Goal: Task Accomplishment & Management: Use online tool/utility

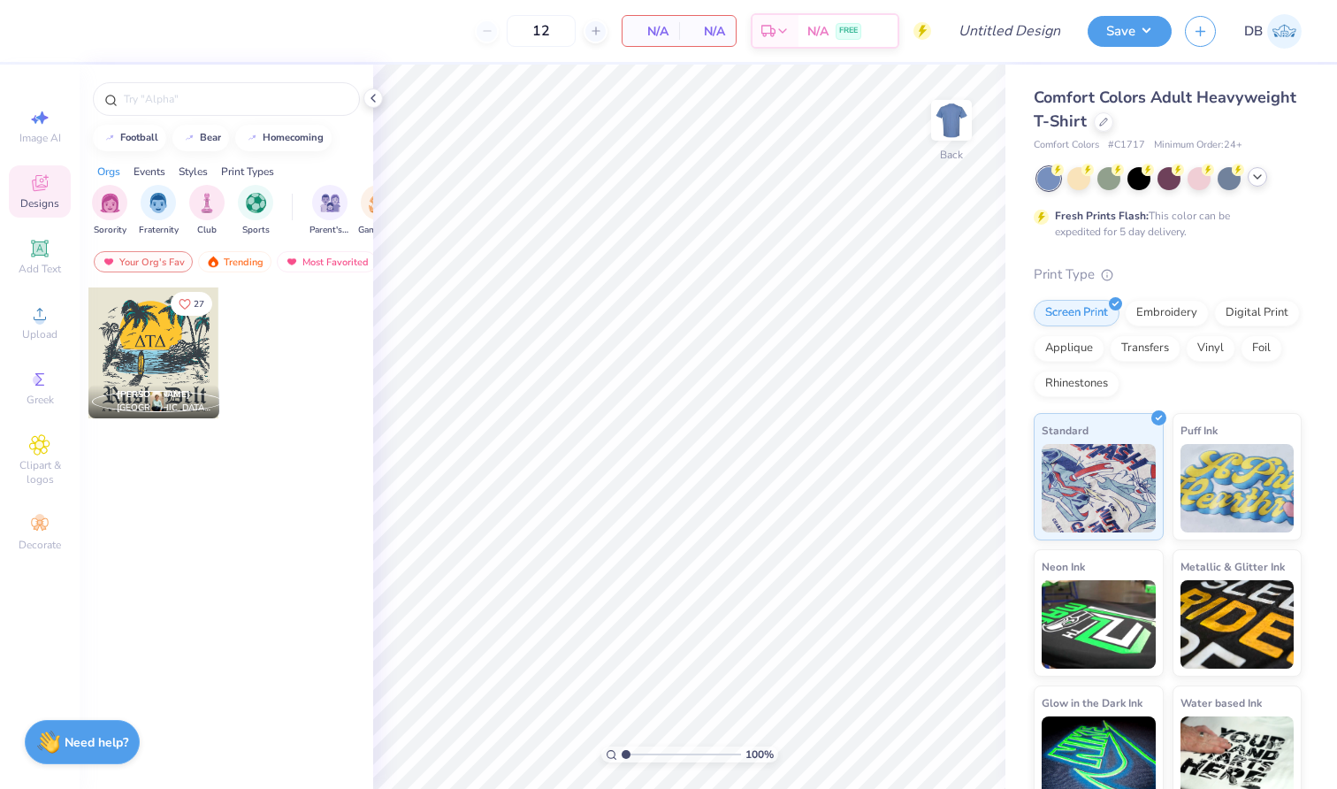
click at [1255, 179] on icon at bounding box center [1257, 177] width 14 height 14
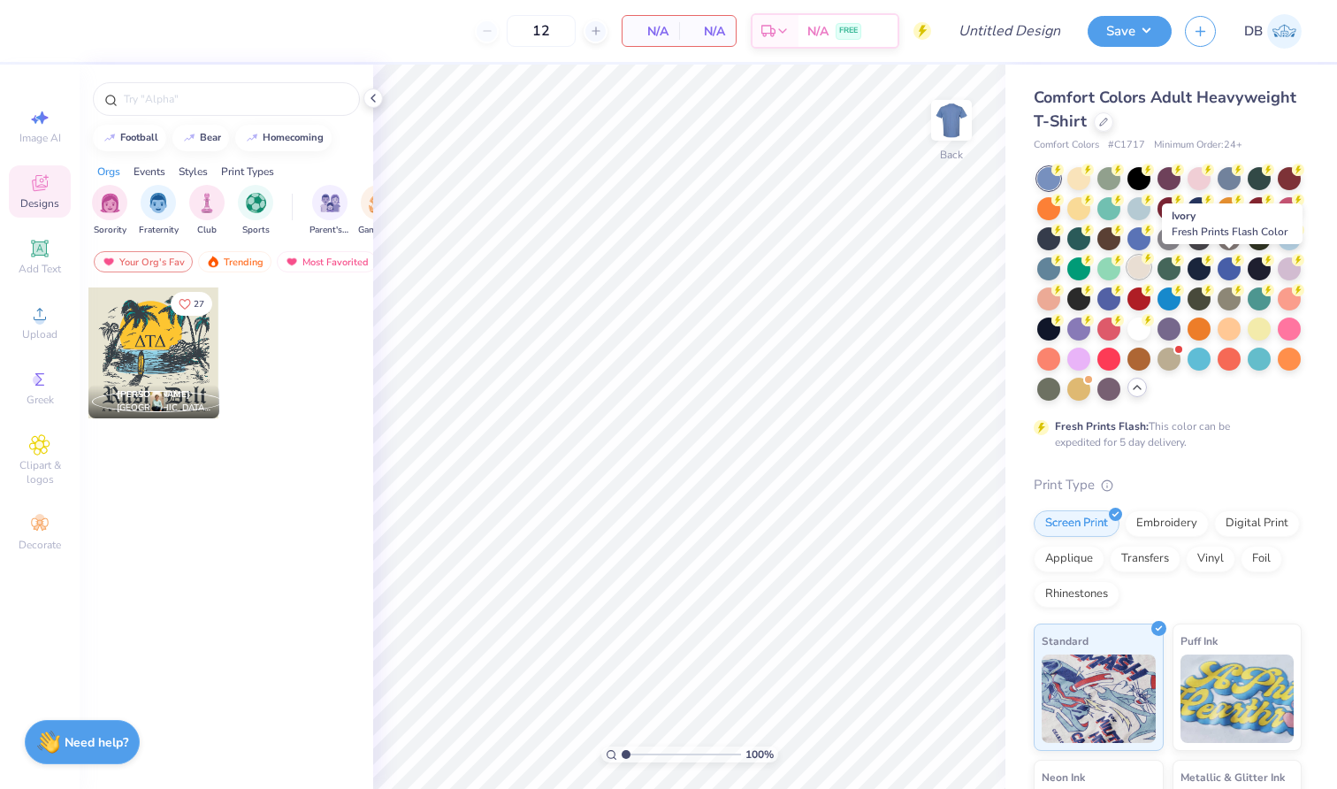
click at [1150, 269] on div at bounding box center [1138, 266] width 23 height 23
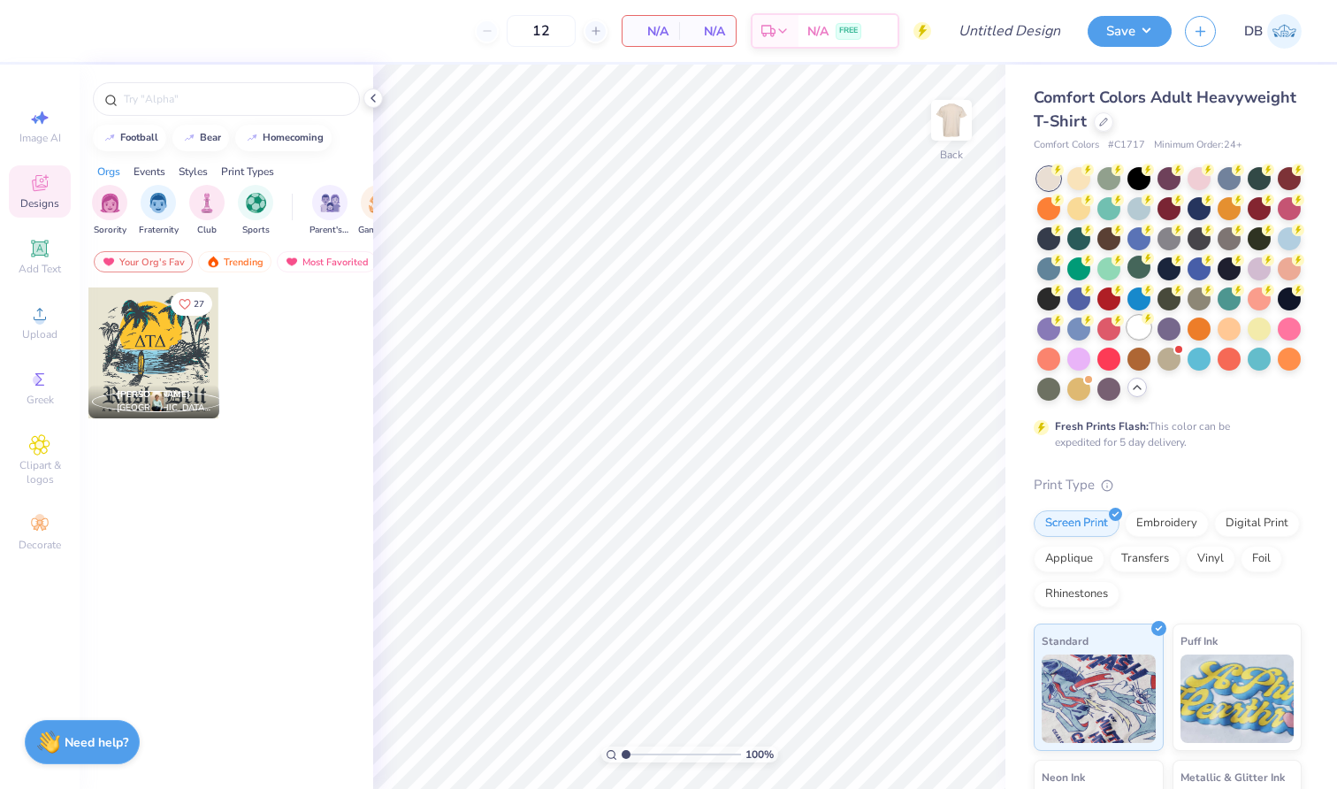
click at [1127, 339] on div at bounding box center [1138, 327] width 23 height 23
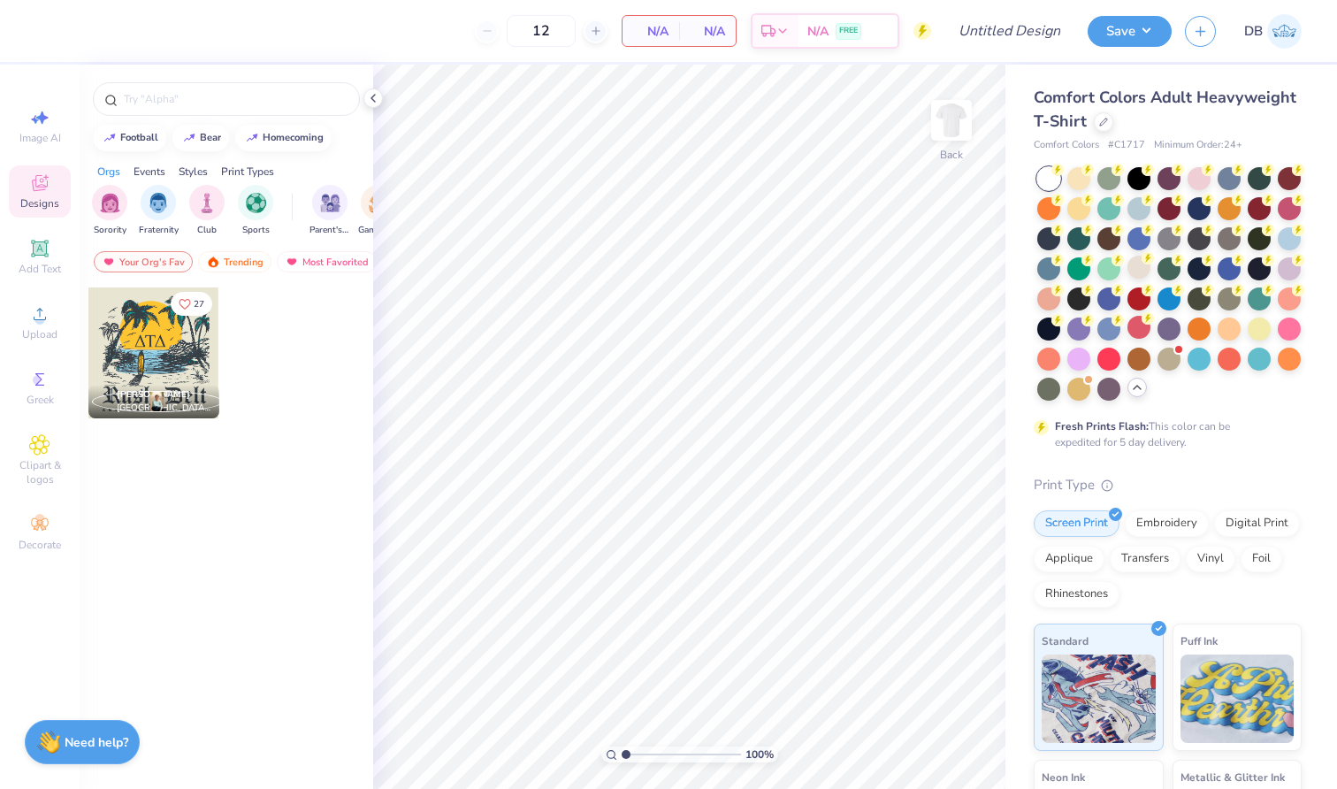
click at [43, 187] on icon at bounding box center [40, 183] width 16 height 16
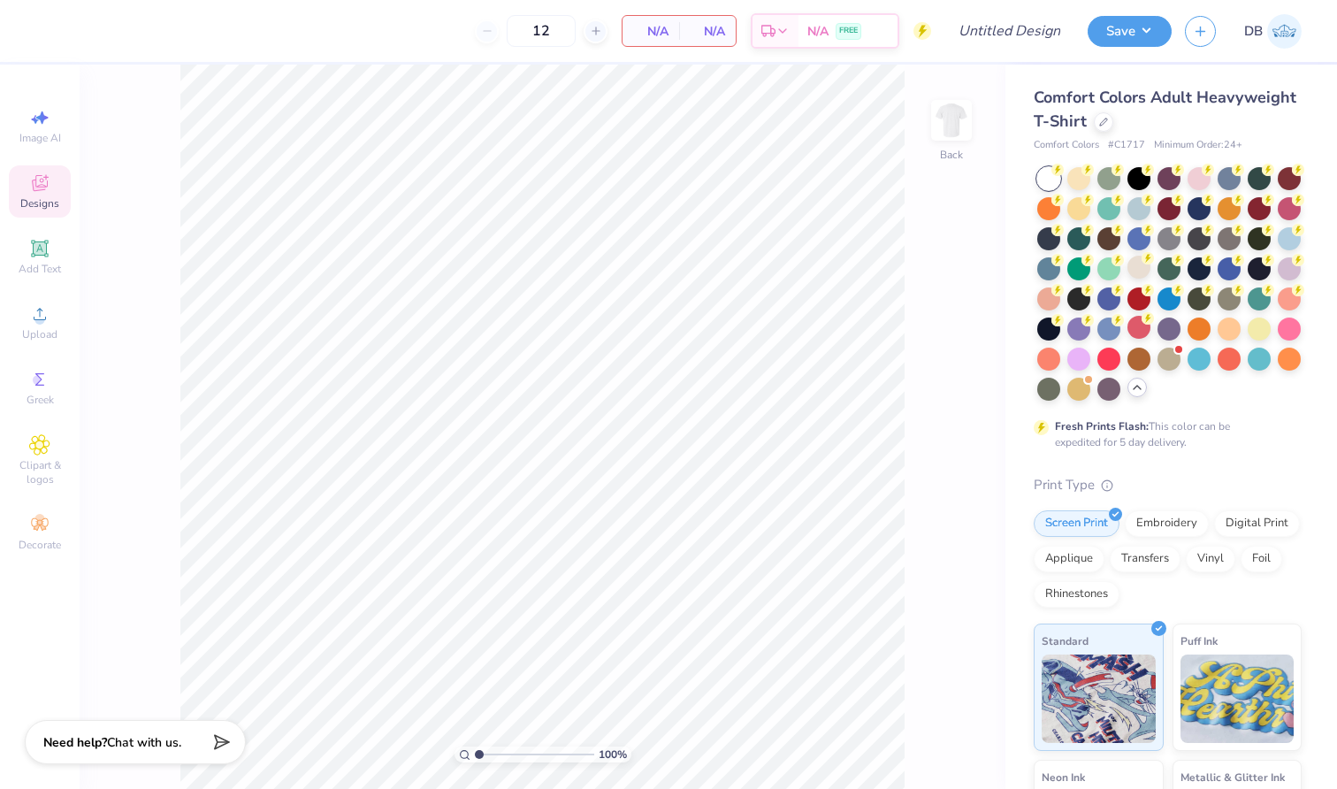
click at [25, 173] on div "Designs" at bounding box center [40, 191] width 62 height 52
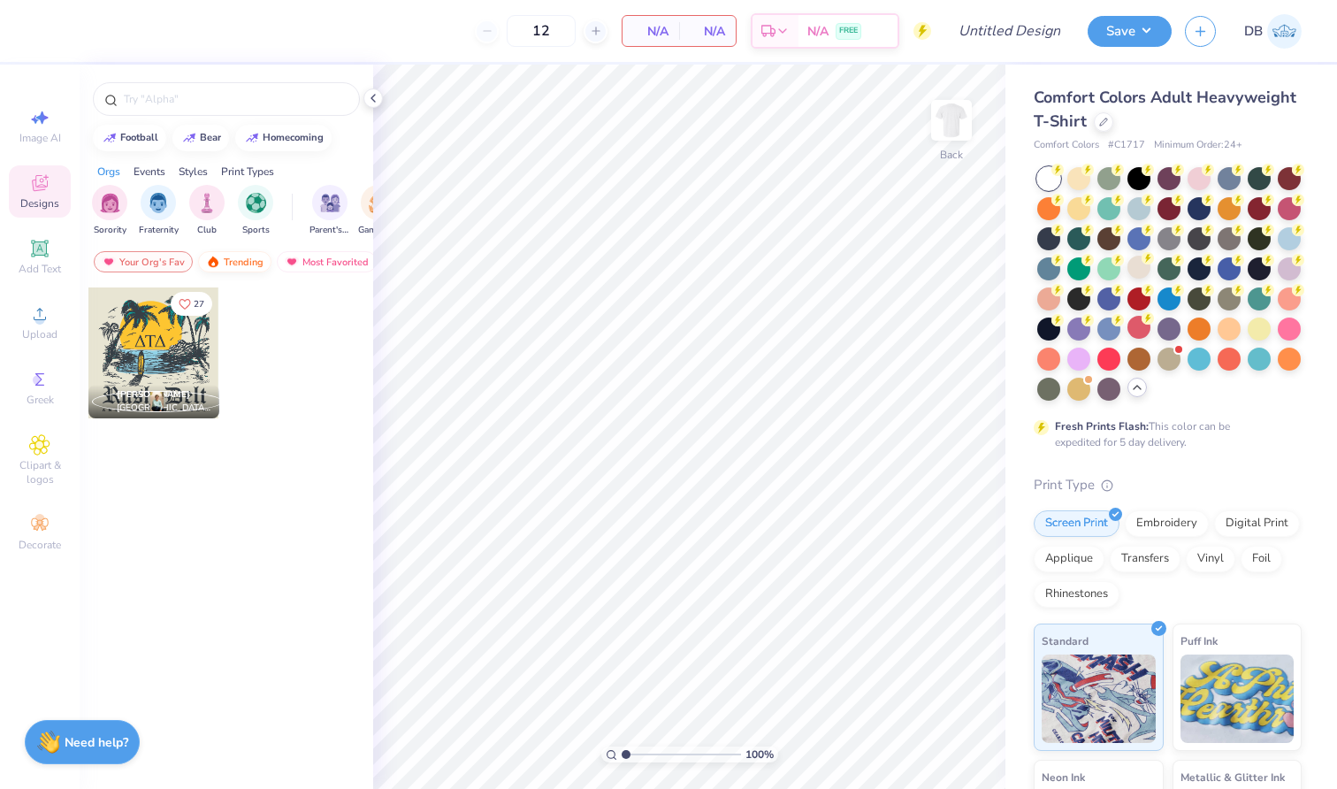
click at [243, 263] on div "Trending" at bounding box center [234, 261] width 73 height 21
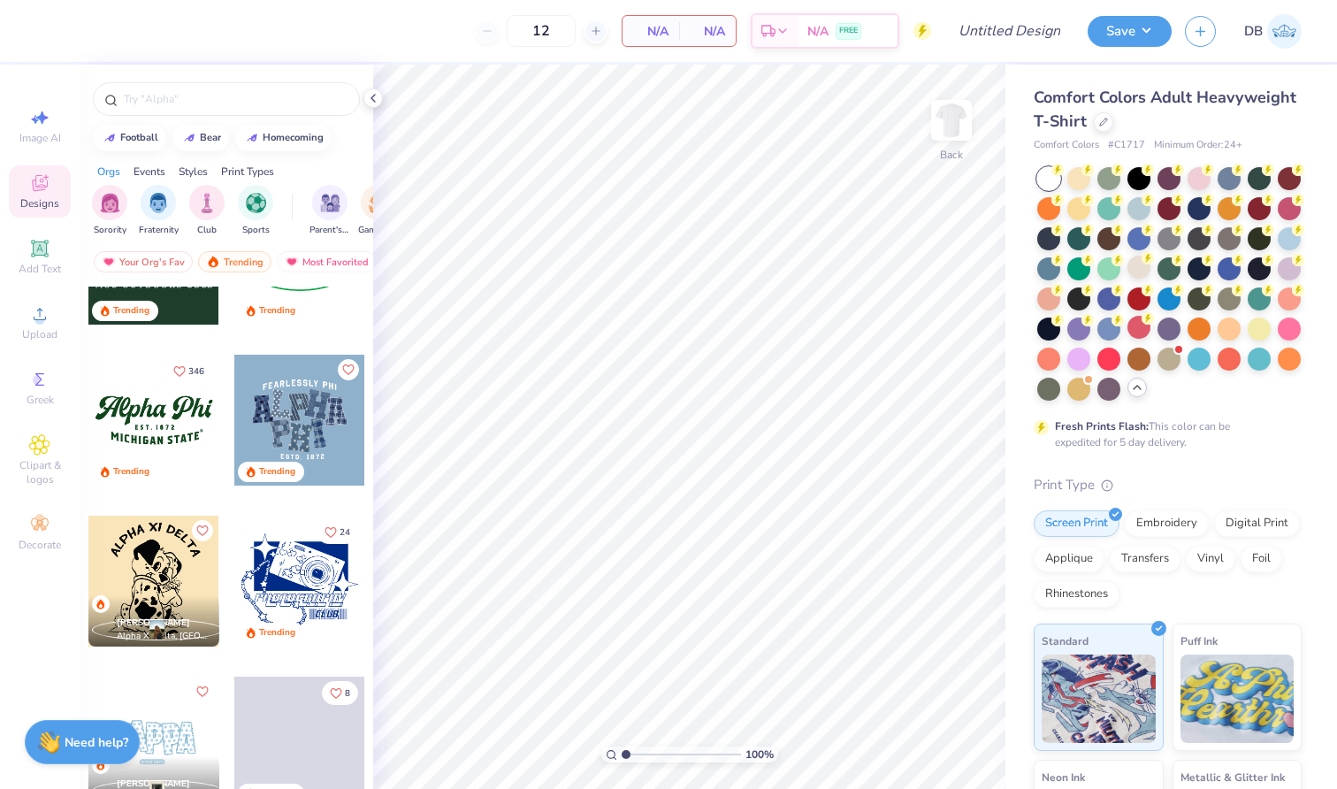
scroll to position [1709, 0]
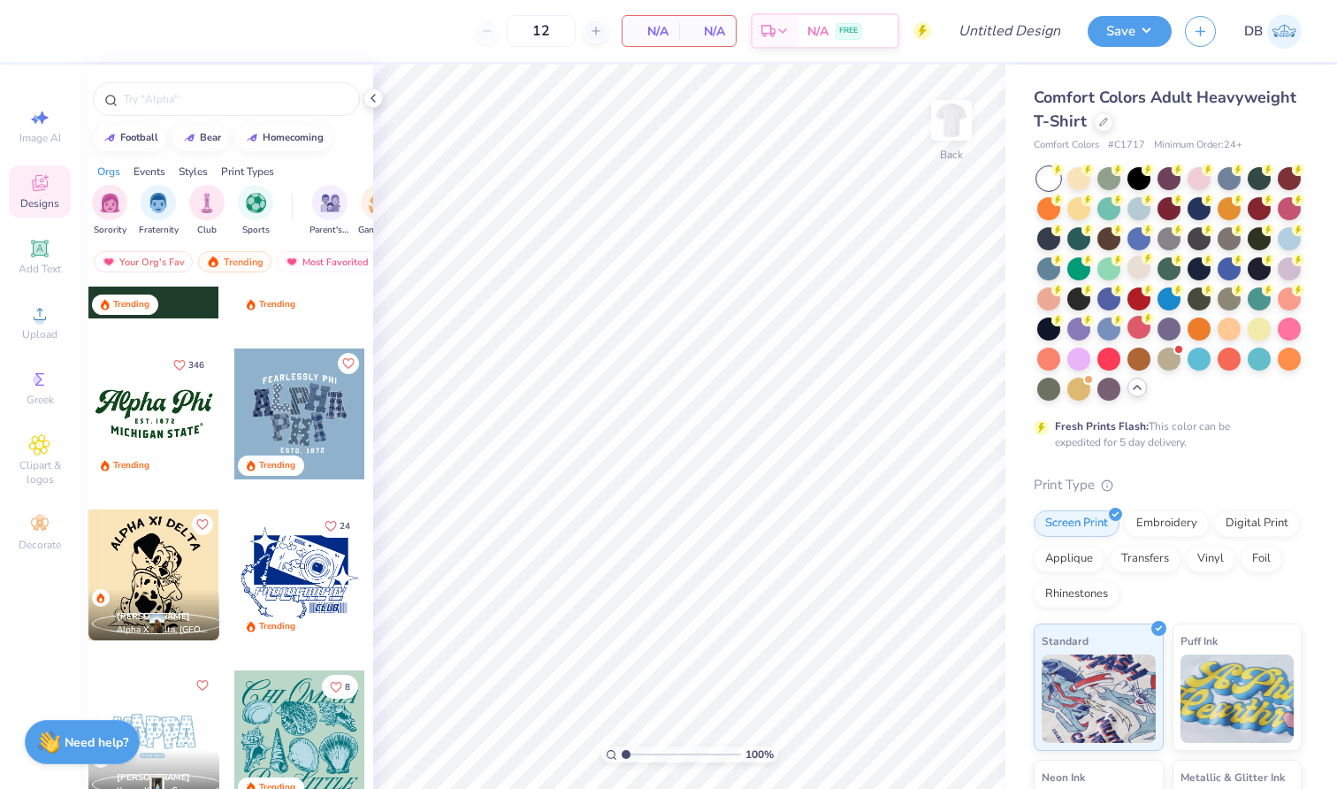
click at [174, 421] on div at bounding box center [153, 413] width 131 height 131
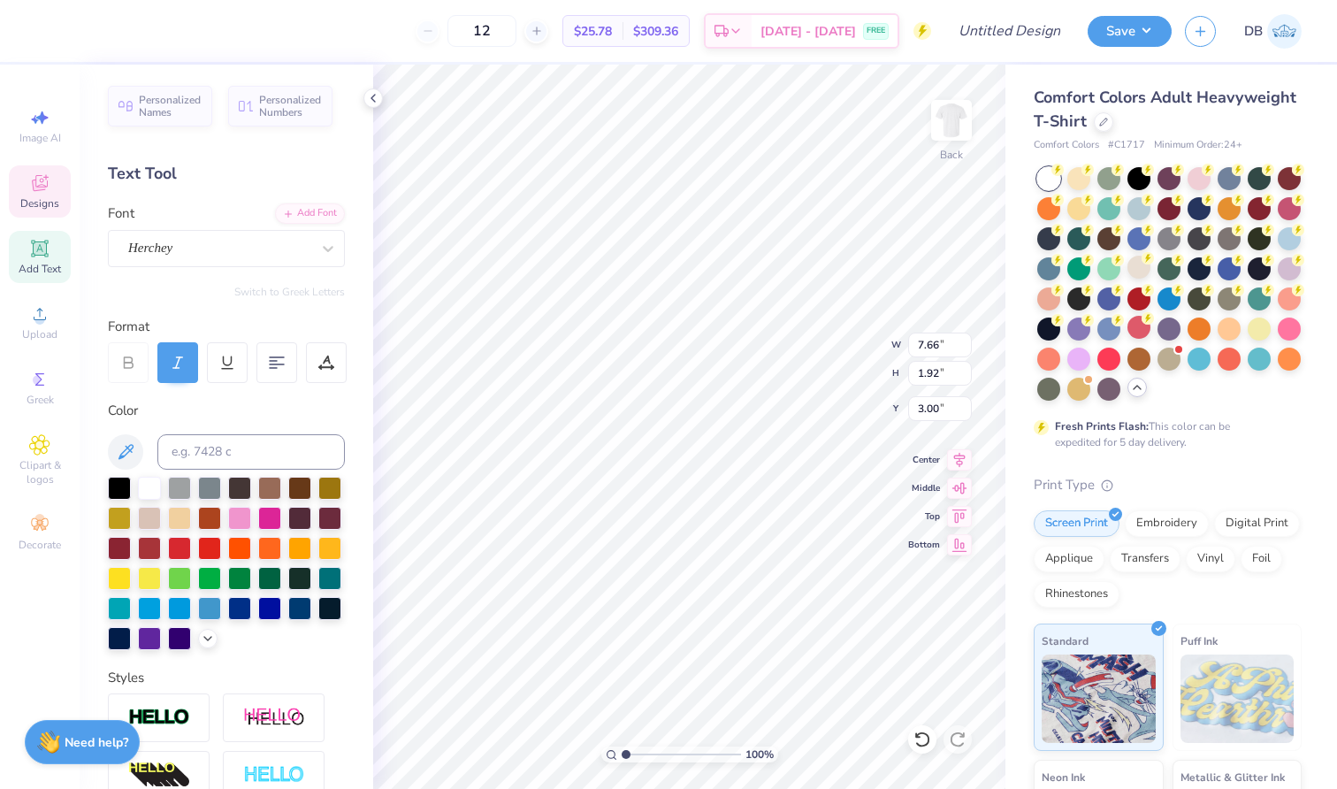
scroll to position [14, 4]
type textarea "Pi Beta Phi"
type input "5.85"
type input "0.87"
type input "5.39"
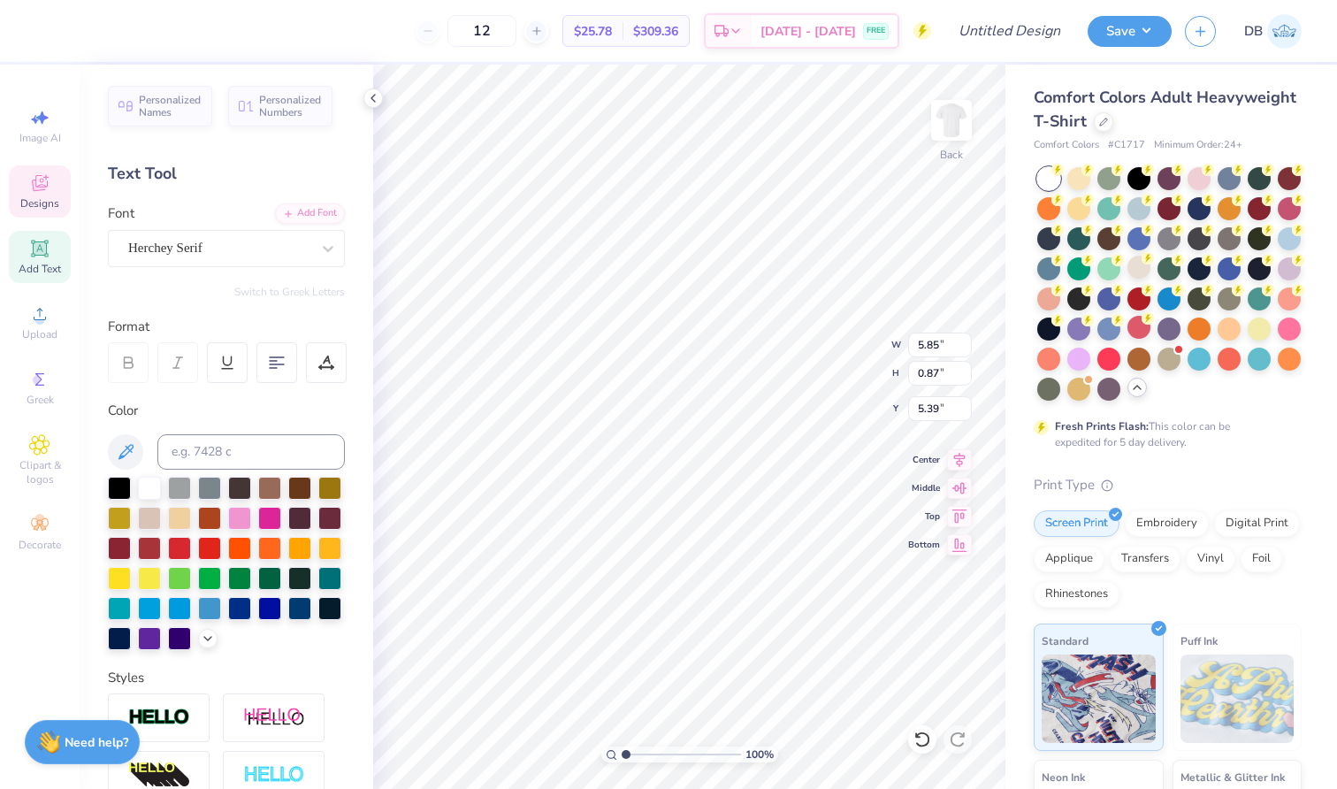
scroll to position [14, 6]
type textarea "[GEOGRAPHIC_DATA] [GEOGRAPHIC_DATA]."
type input "0.20"
type input "5.25"
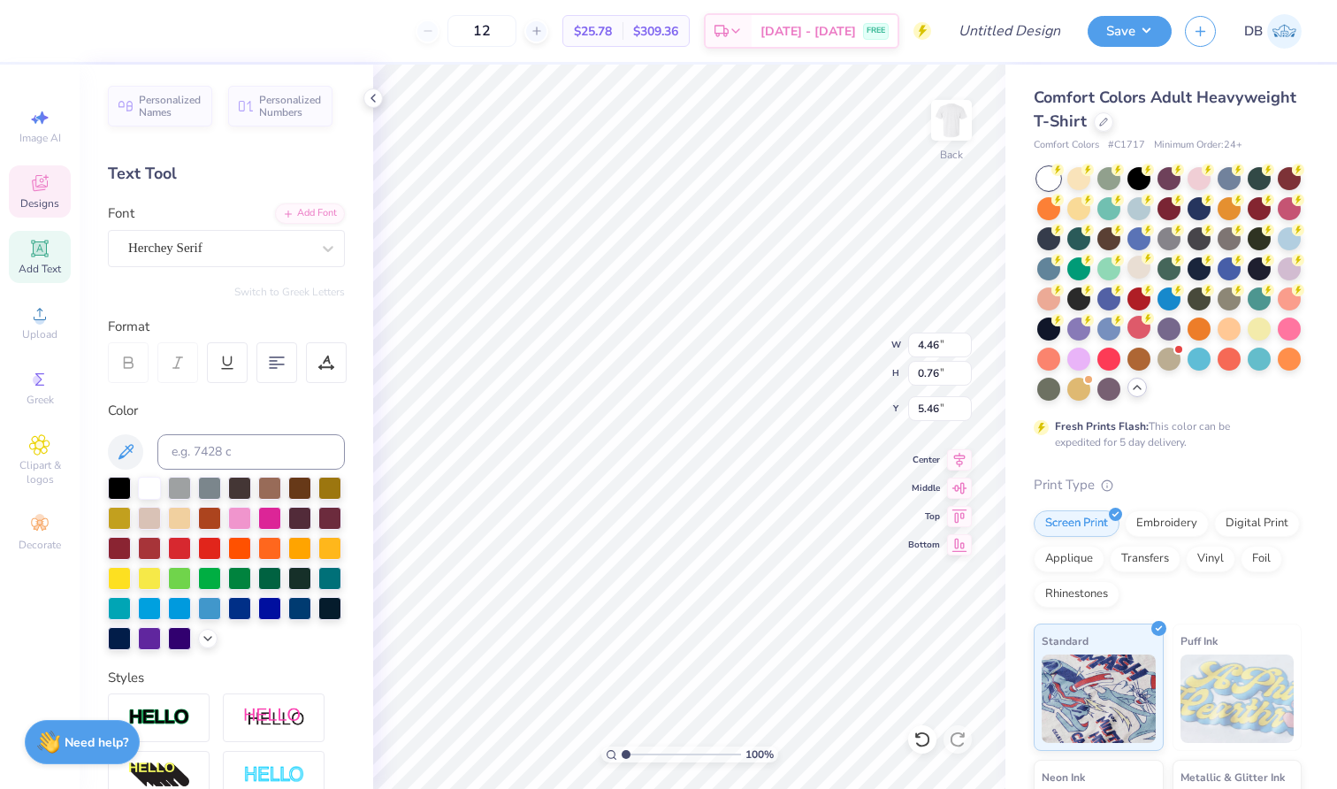
type textarea "[GEOGRAPHIC_DATA]"
type textarea "[GEOGRAPHIC_DATA], [GEOGRAPHIC_DATA]"
type textarea "E S T . 1 8 6 7"
click at [58, 35] on div at bounding box center [47, 29] width 25 height 25
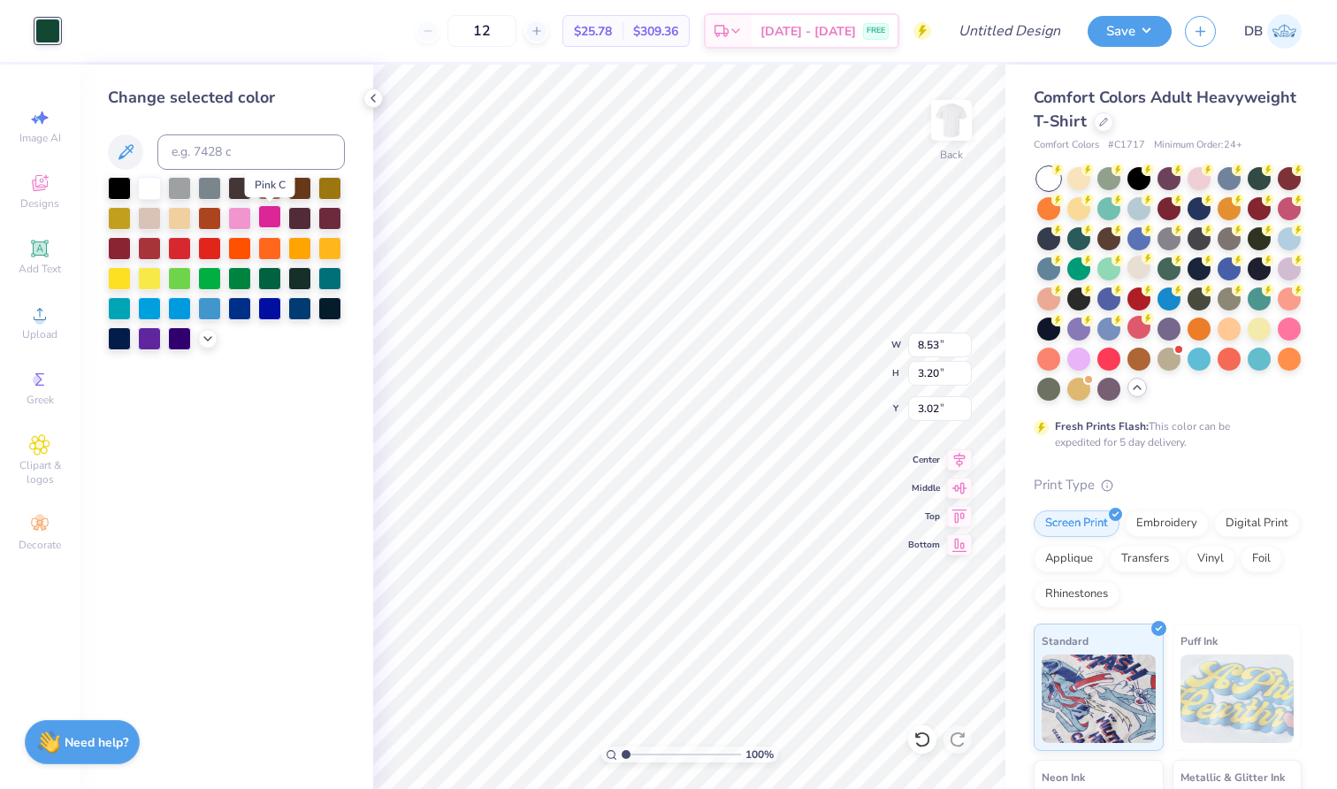
click at [265, 221] on div at bounding box center [269, 216] width 23 height 23
click at [237, 309] on div at bounding box center [239, 306] width 23 height 23
click at [207, 308] on div at bounding box center [209, 306] width 23 height 23
click at [164, 310] on div at bounding box center [226, 263] width 237 height 173
click at [175, 308] on div at bounding box center [179, 306] width 23 height 23
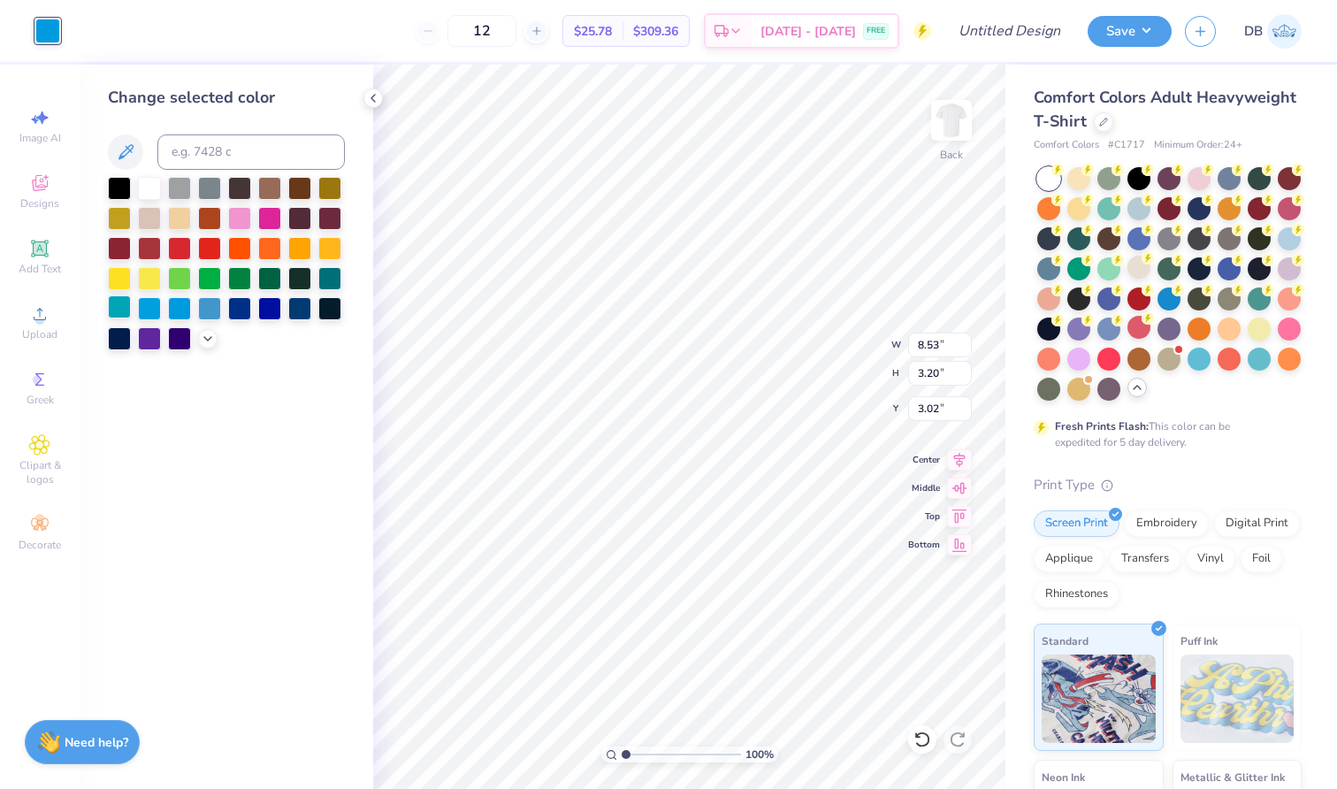
click at [120, 312] on div at bounding box center [119, 306] width 23 height 23
click at [145, 313] on div at bounding box center [149, 306] width 23 height 23
click at [212, 315] on div at bounding box center [209, 306] width 23 height 23
click at [249, 315] on div at bounding box center [239, 306] width 23 height 23
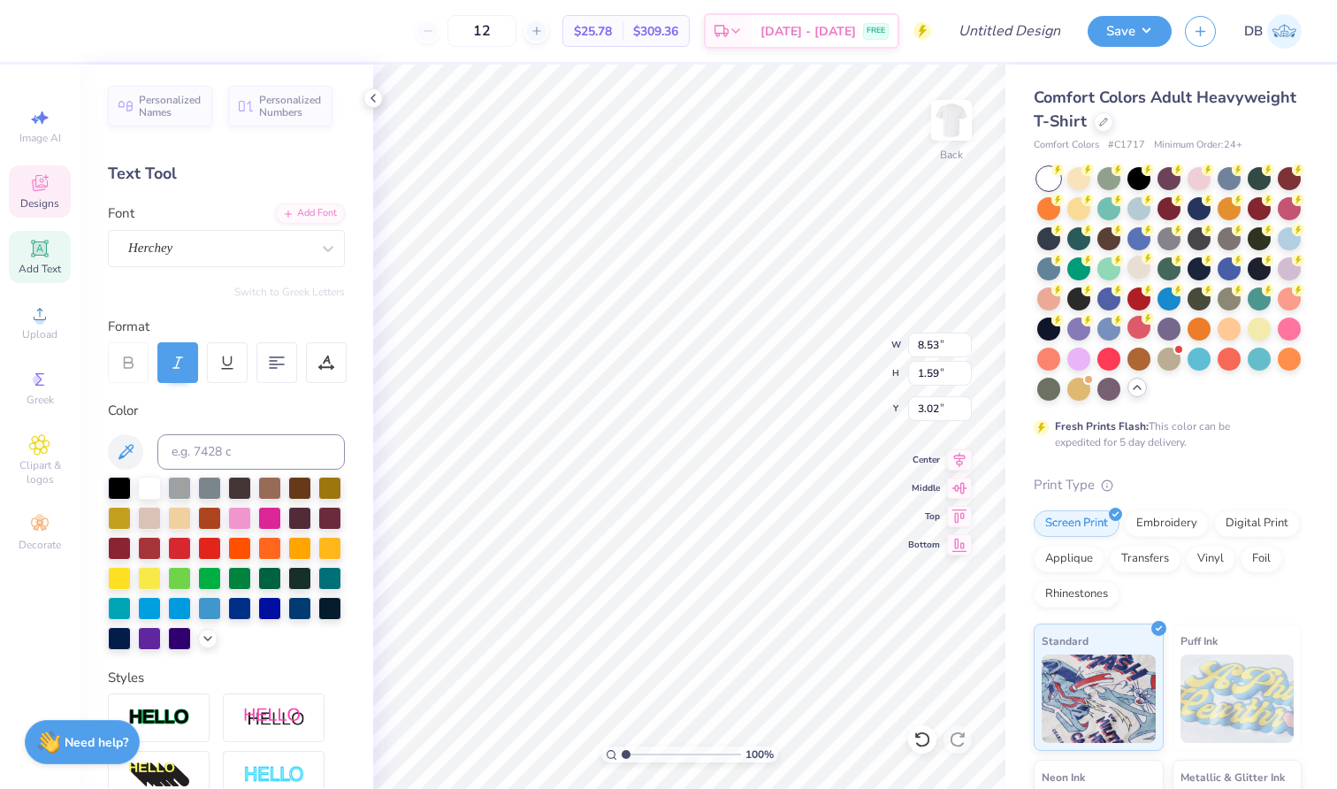
scroll to position [14, 6]
type textarea "Kappa Delta"
type input "2.60"
type input "0.31"
type input "4.99"
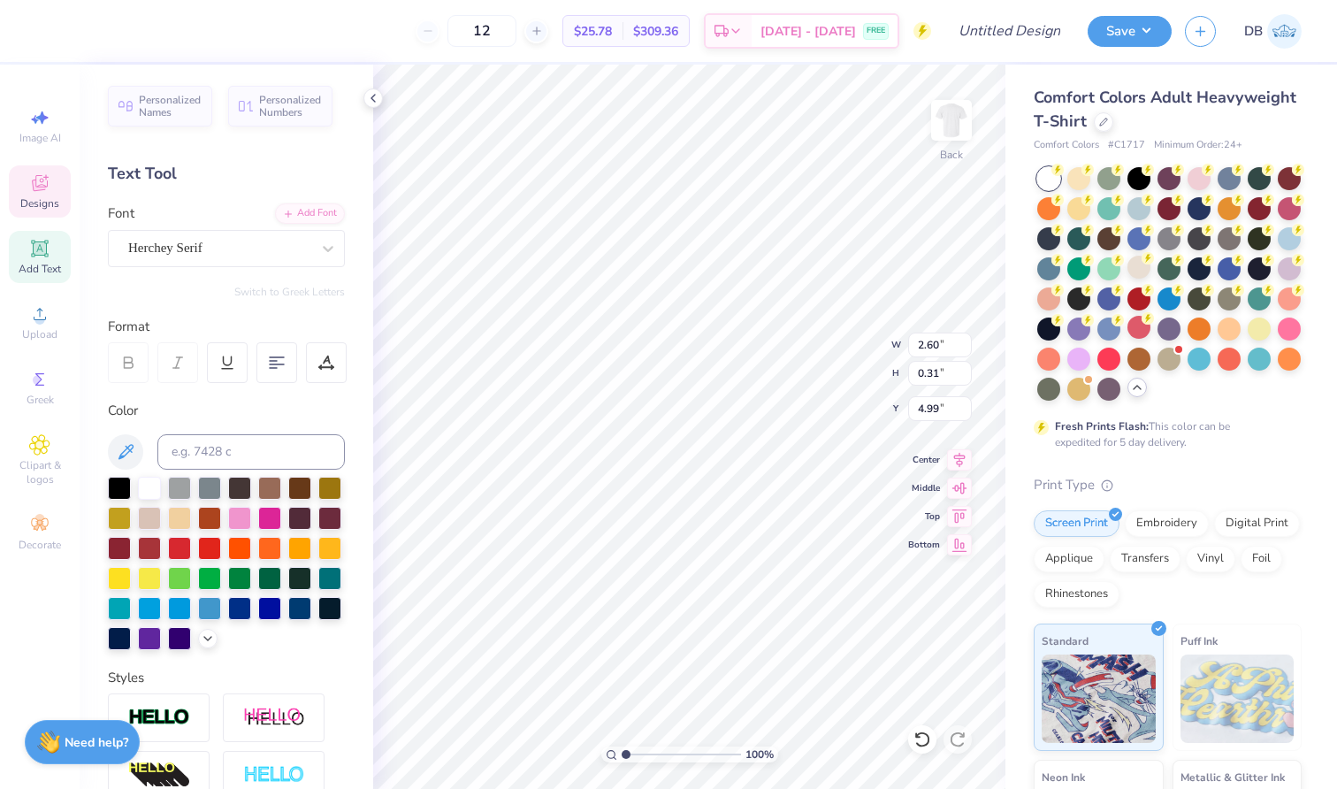
type textarea "E S T . 1 8 9 7"
type textarea "t"
type textarea "Theta"
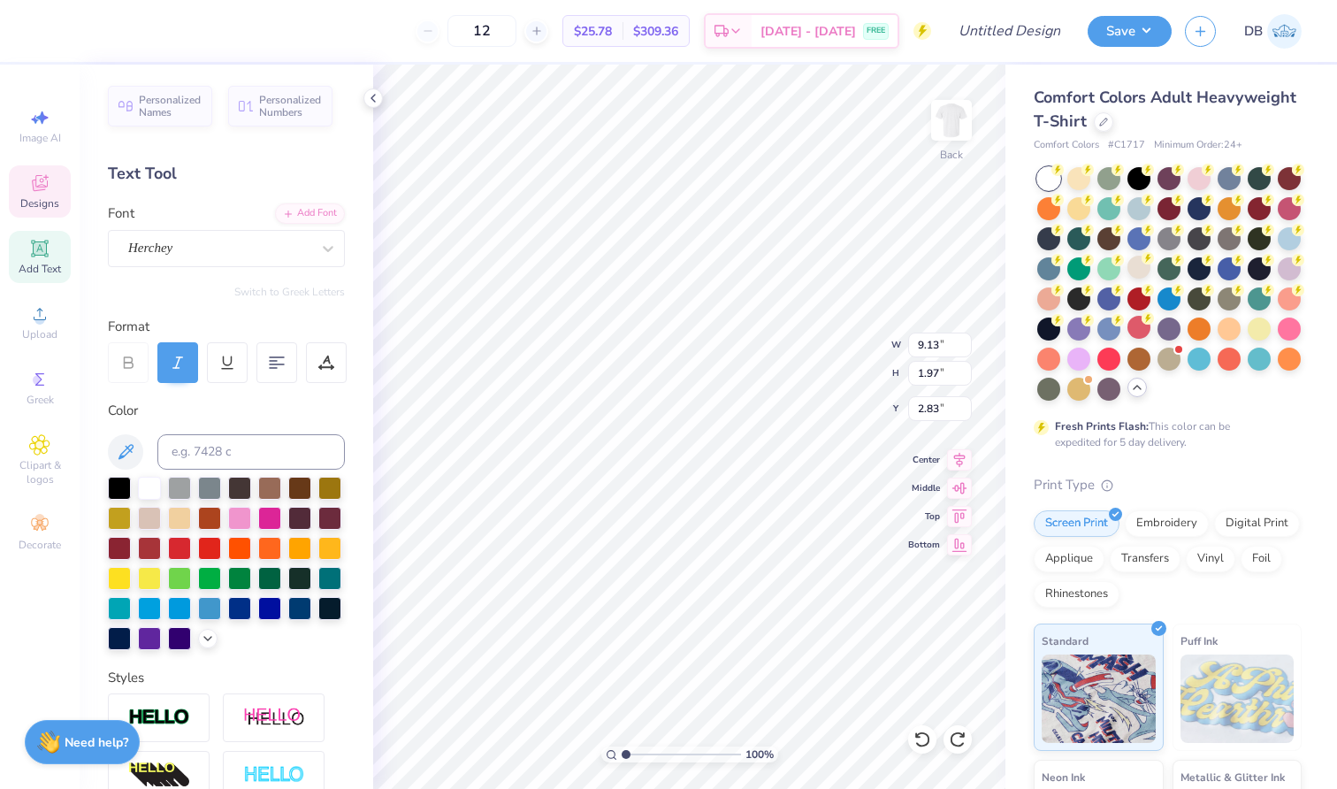
scroll to position [14, 8]
type textarea "Kappa Alpha Theta"
type input "10.93"
type input "1.53"
type input "3.27"
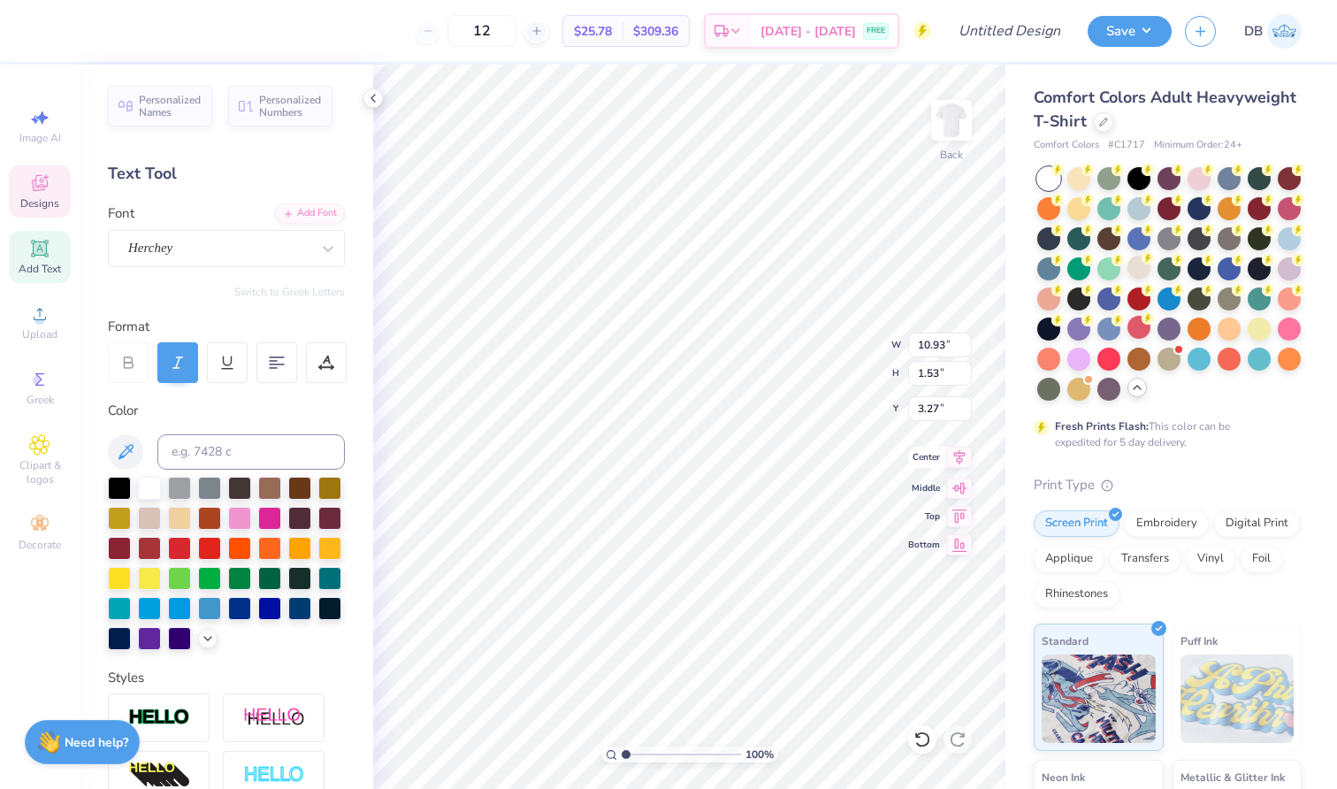
click at [958, 457] on icon at bounding box center [959, 457] width 11 height 15
type textarea "Chi Omega"
type input "6.72"
type input "1.69"
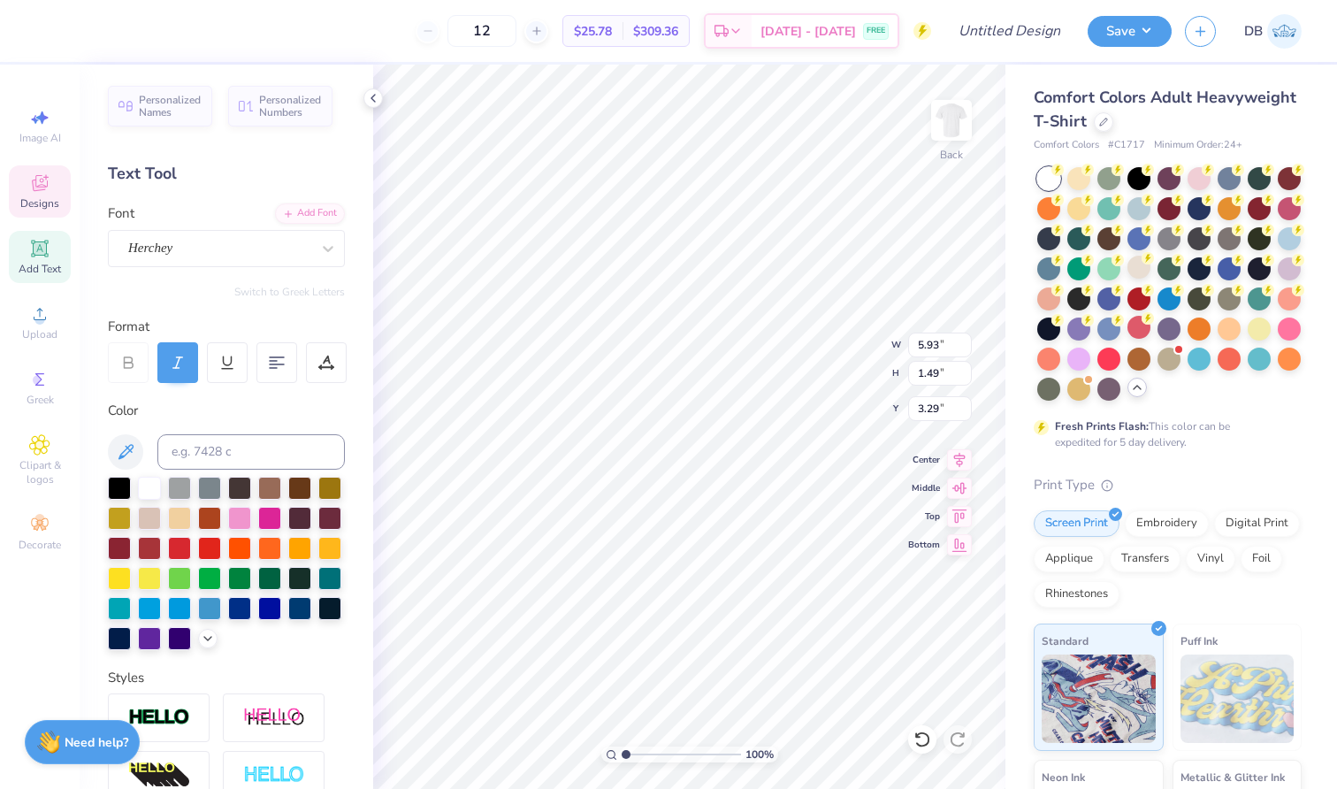
type input "3.09"
click at [954, 455] on icon at bounding box center [959, 457] width 11 height 15
type textarea "S"
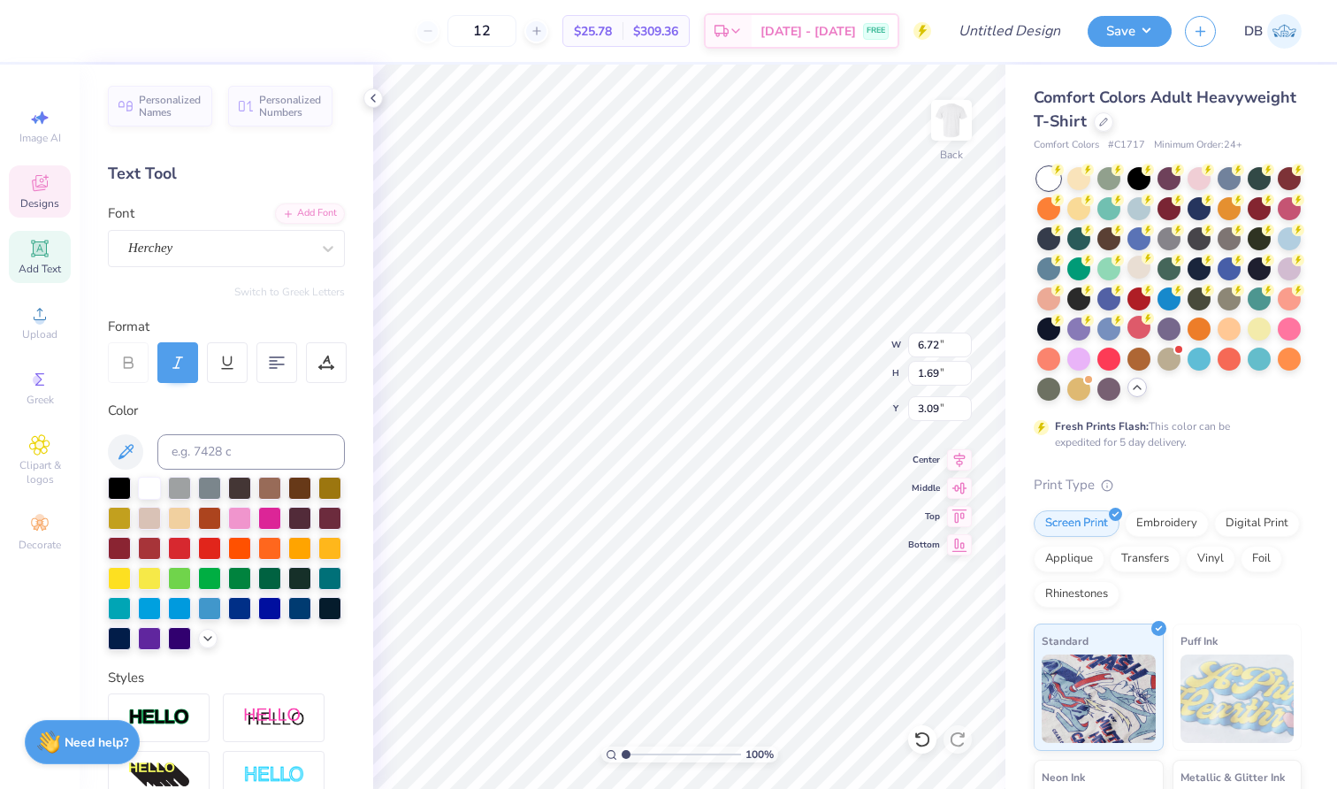
type textarea "Zeta Tau Alpha"
type textarea "Kappa Kappa Gamma"
type input "12.71"
type input "1.58"
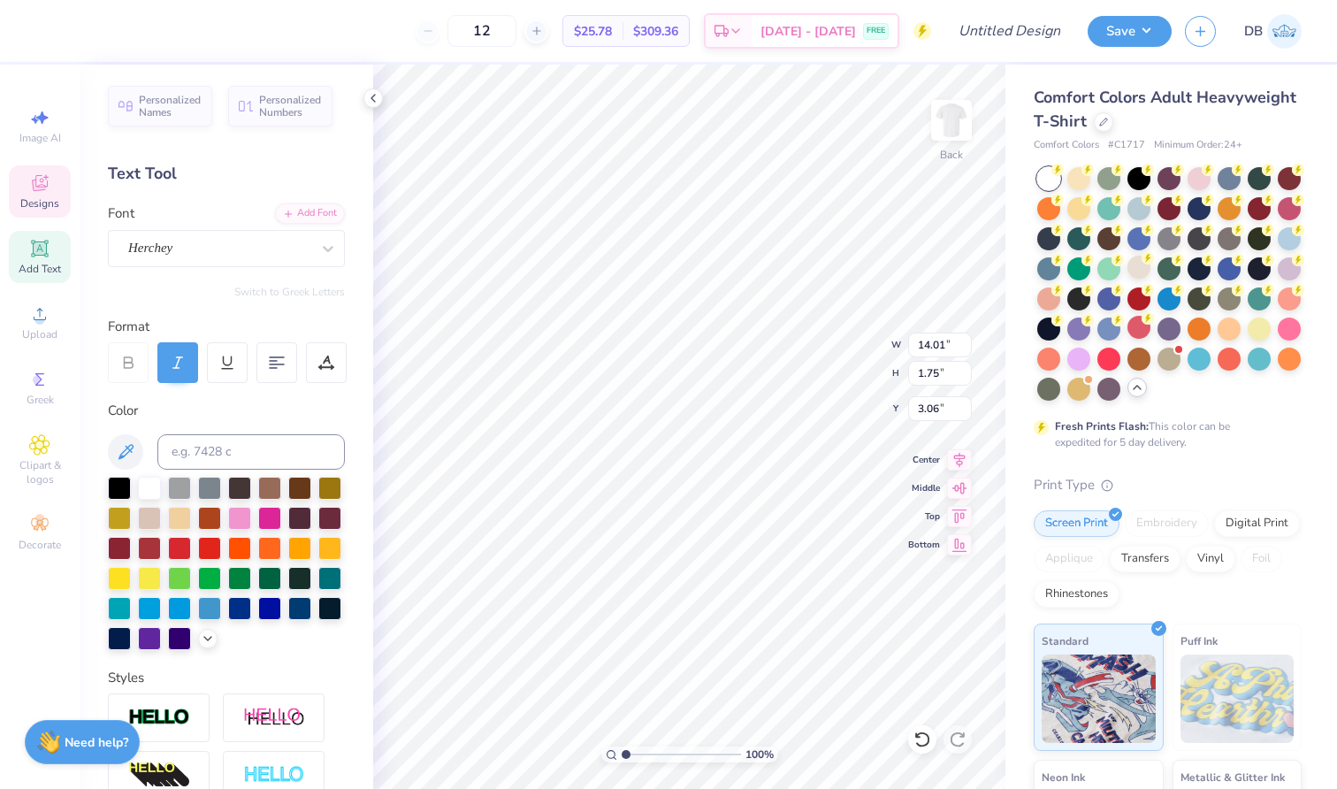
type input "3.22"
type input "12.05"
type input "1.50"
type input "3.19"
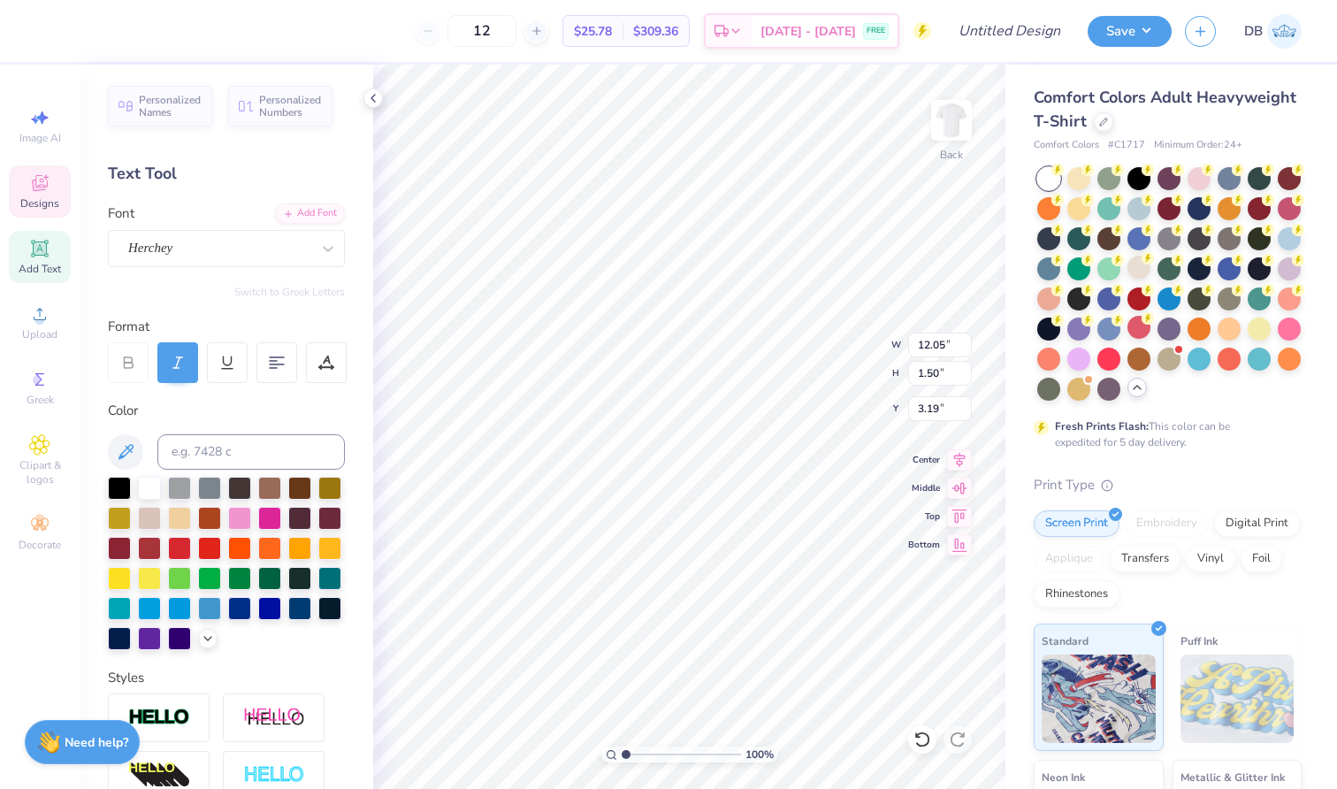
type textarea "Alpha Chi Omega"
click at [1113, 117] on div at bounding box center [1103, 120] width 19 height 19
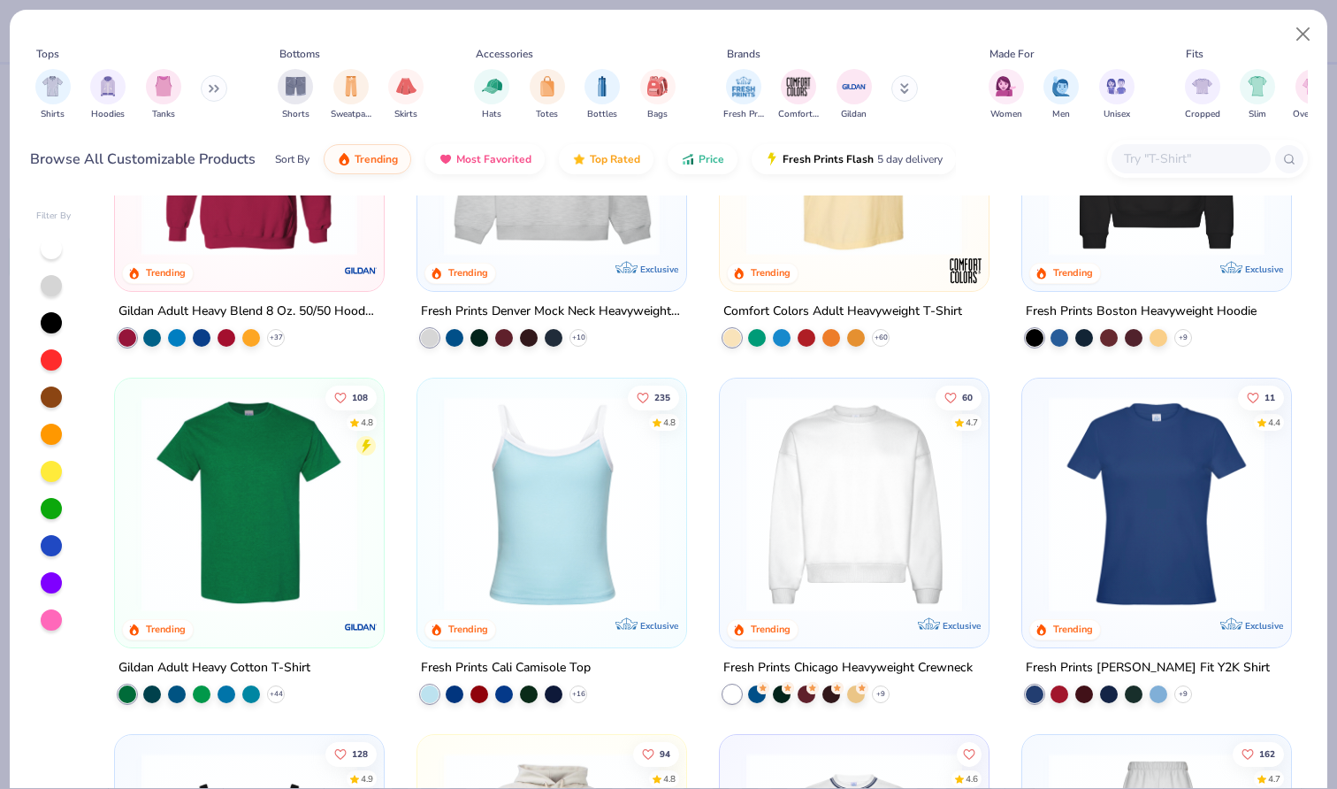
scroll to position [278, 0]
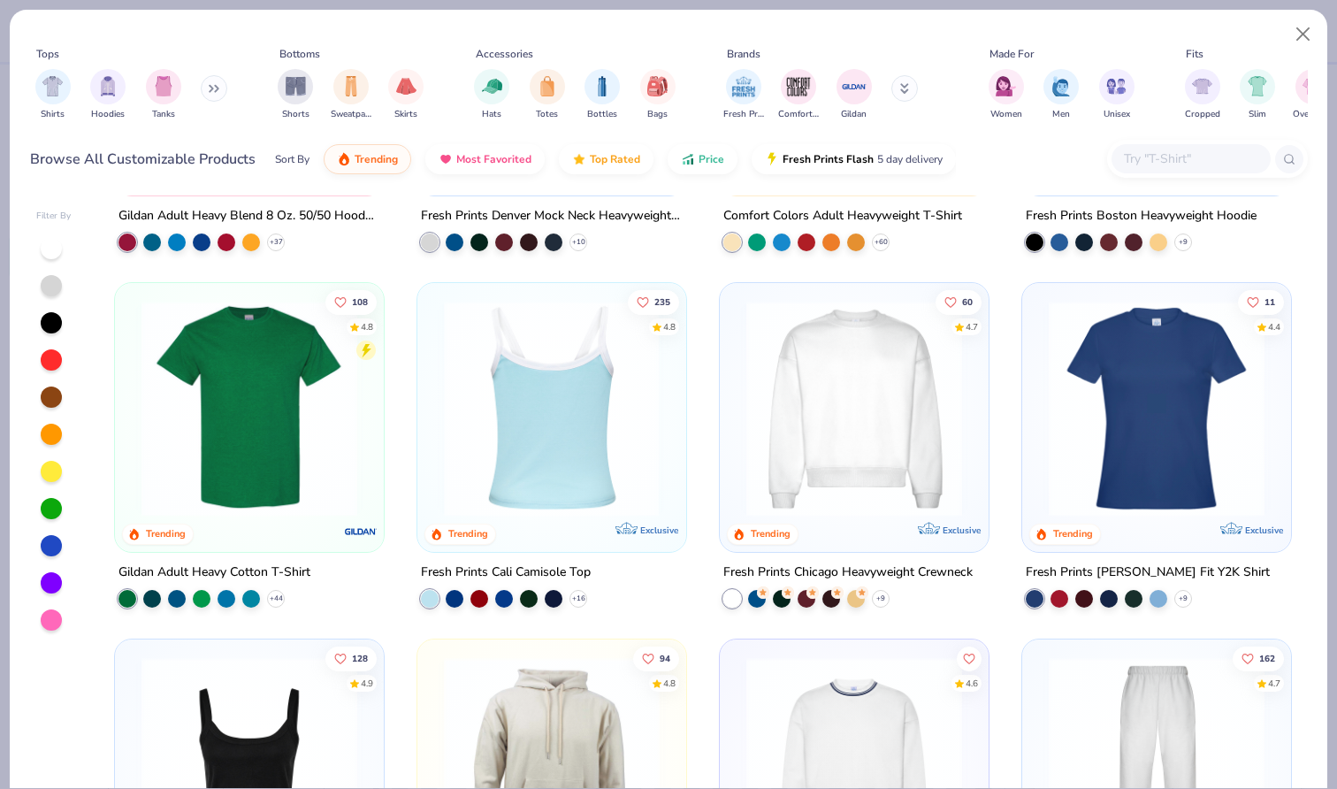
click at [500, 371] on img at bounding box center [551, 409] width 233 height 216
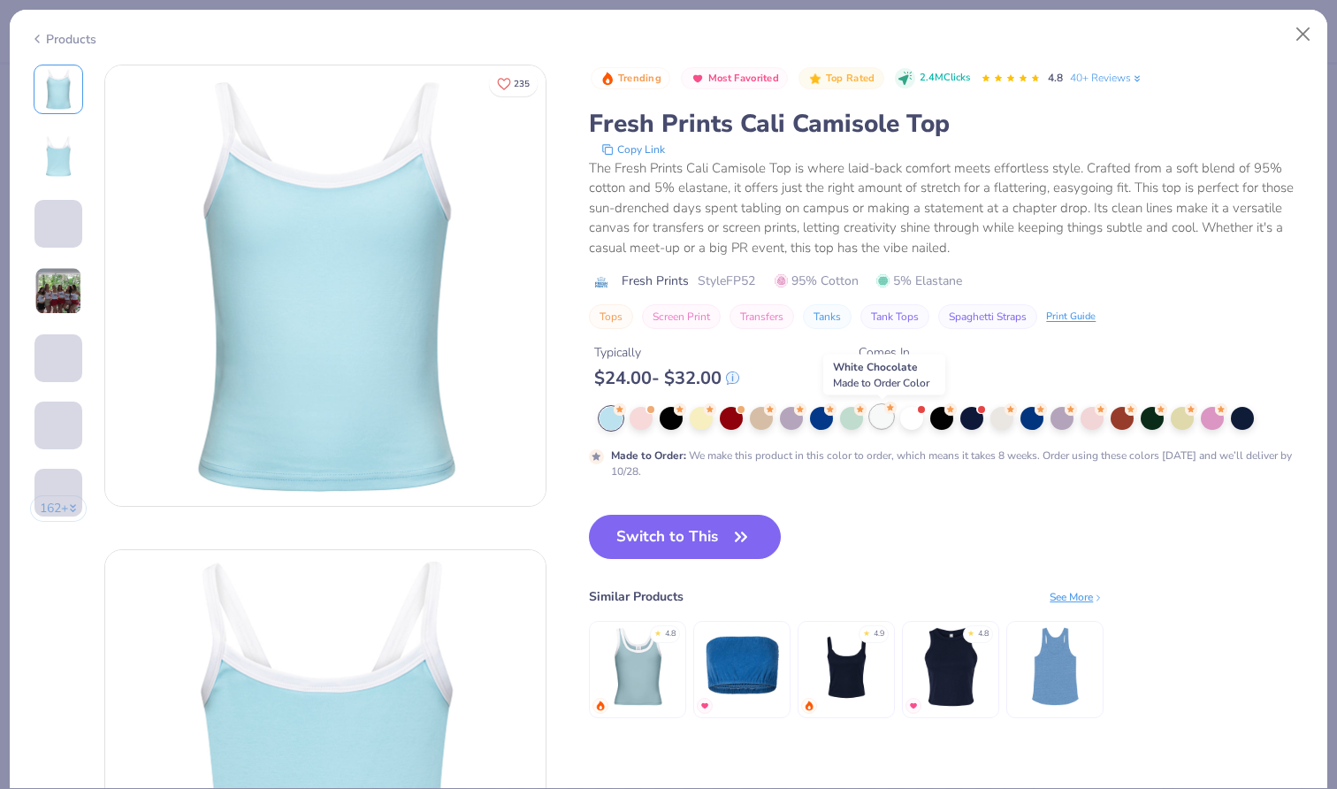
click at [879, 420] on div at bounding box center [881, 416] width 23 height 23
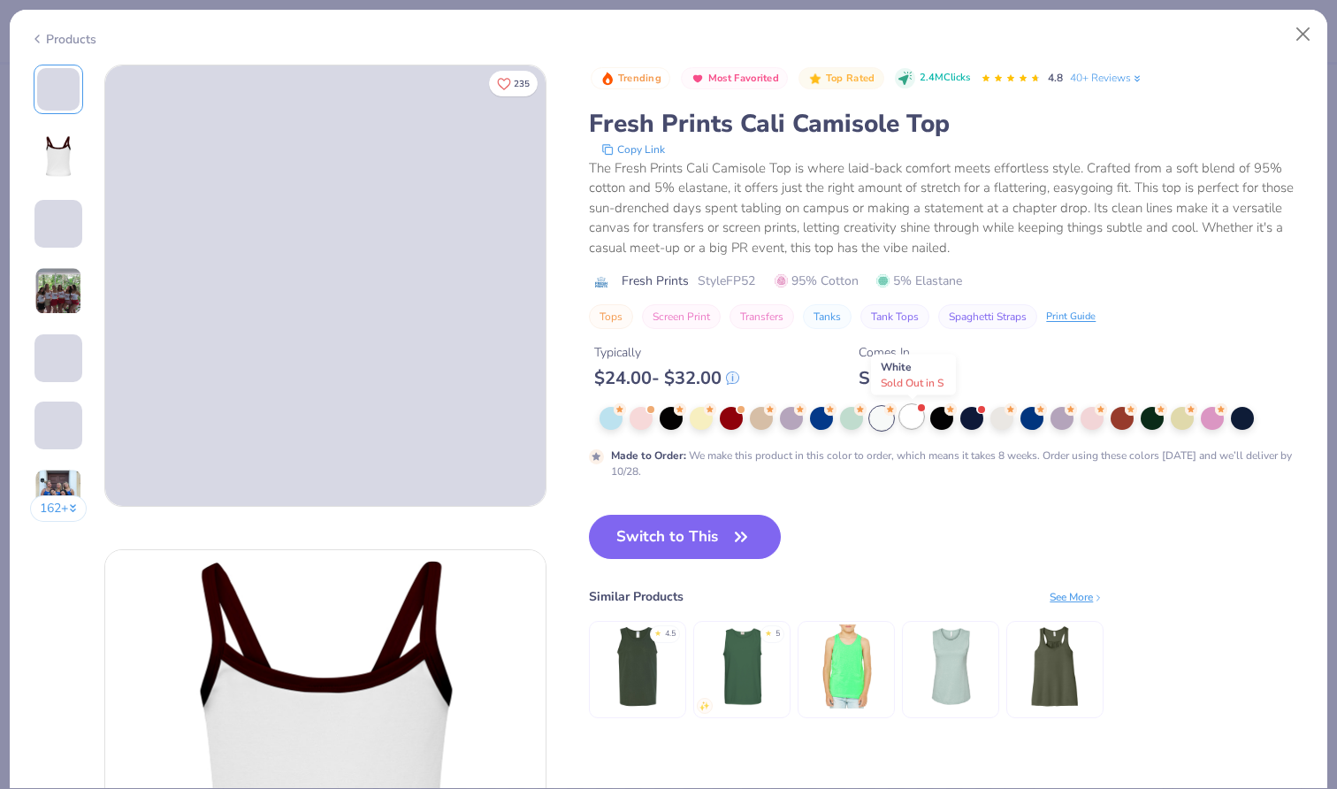
click at [915, 418] on div at bounding box center [911, 416] width 23 height 23
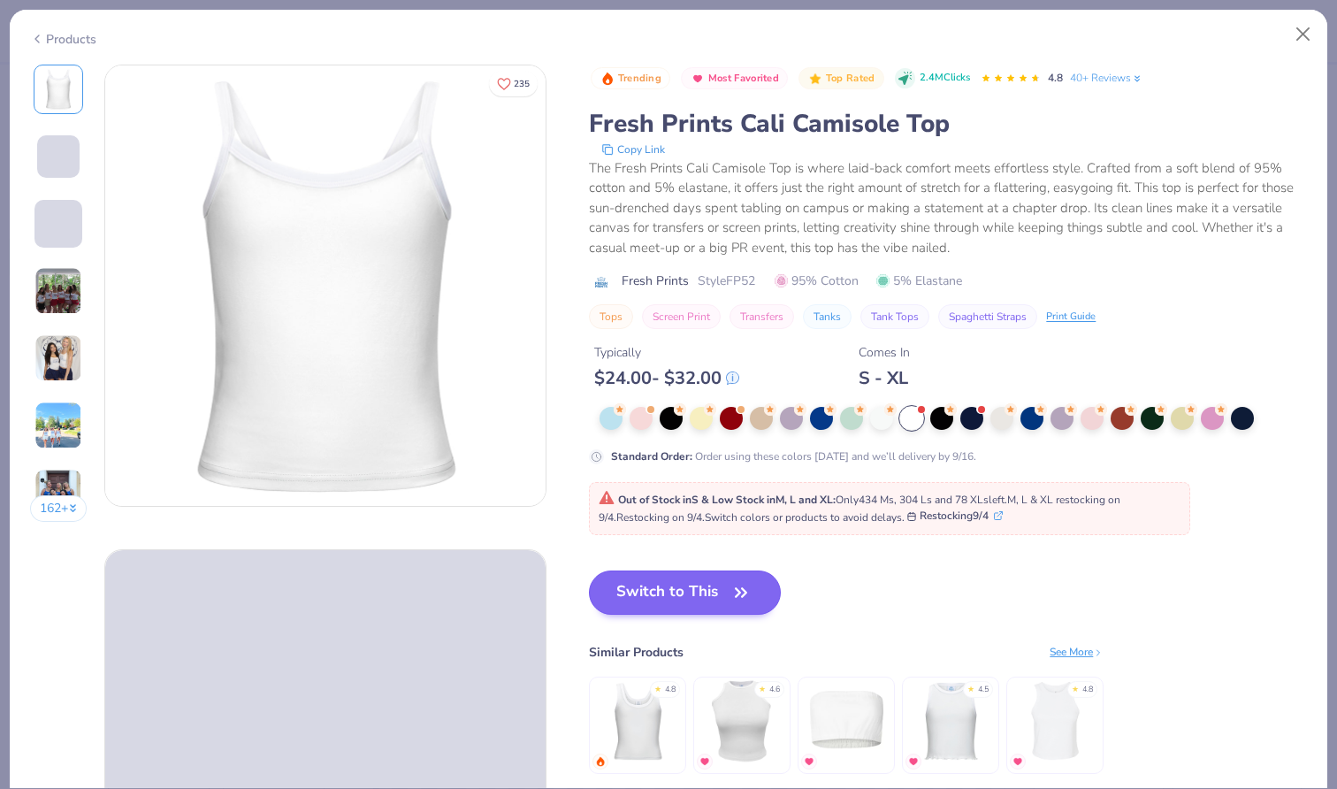
click at [724, 574] on button "Switch to This" at bounding box center [685, 592] width 192 height 44
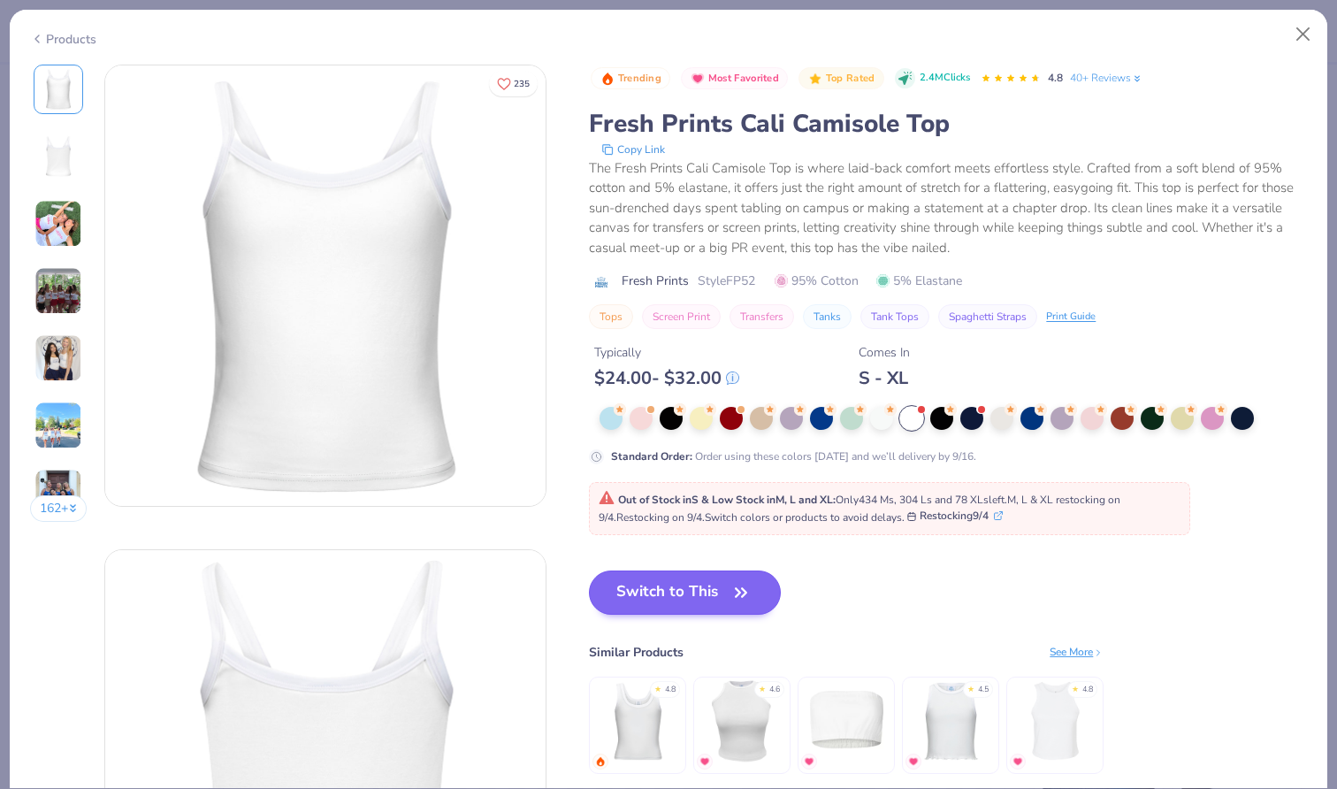
type input "50"
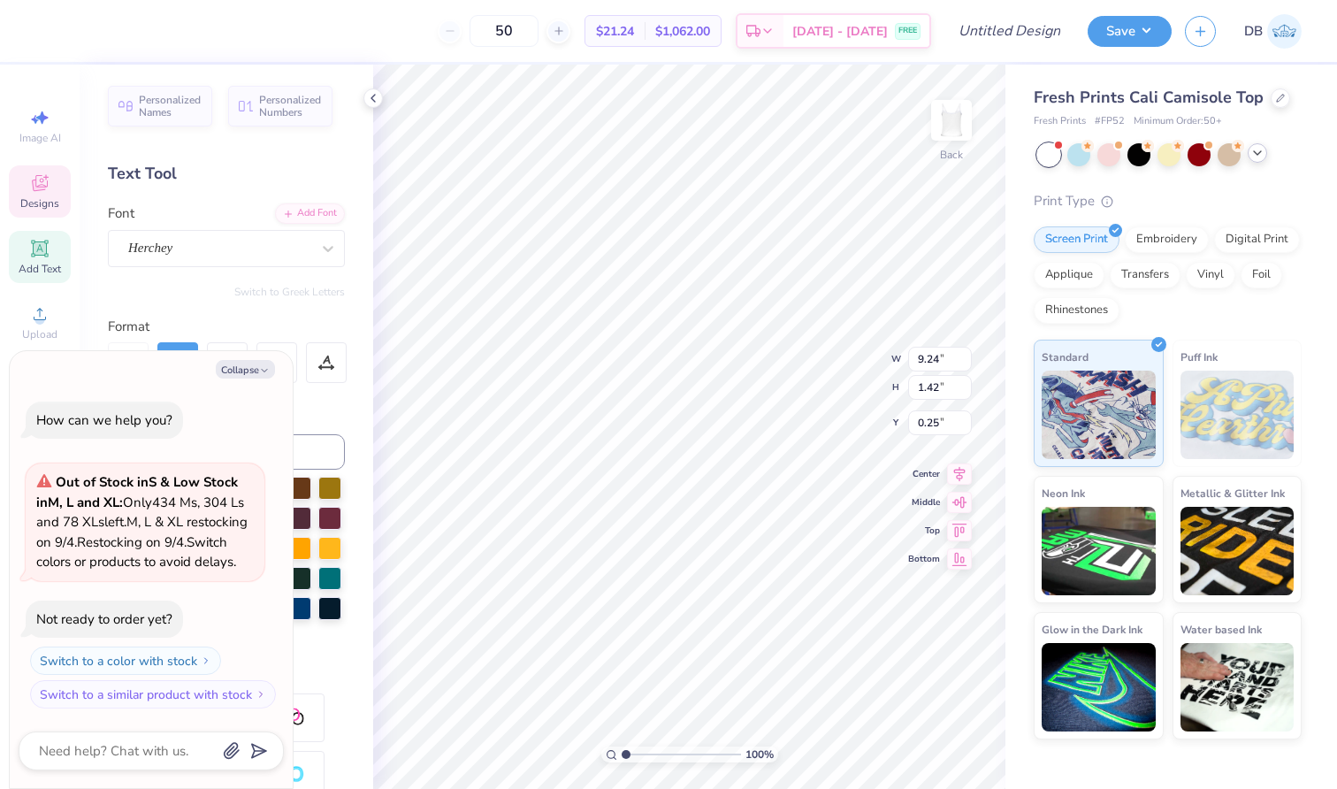
type textarea "x"
type input "0.98"
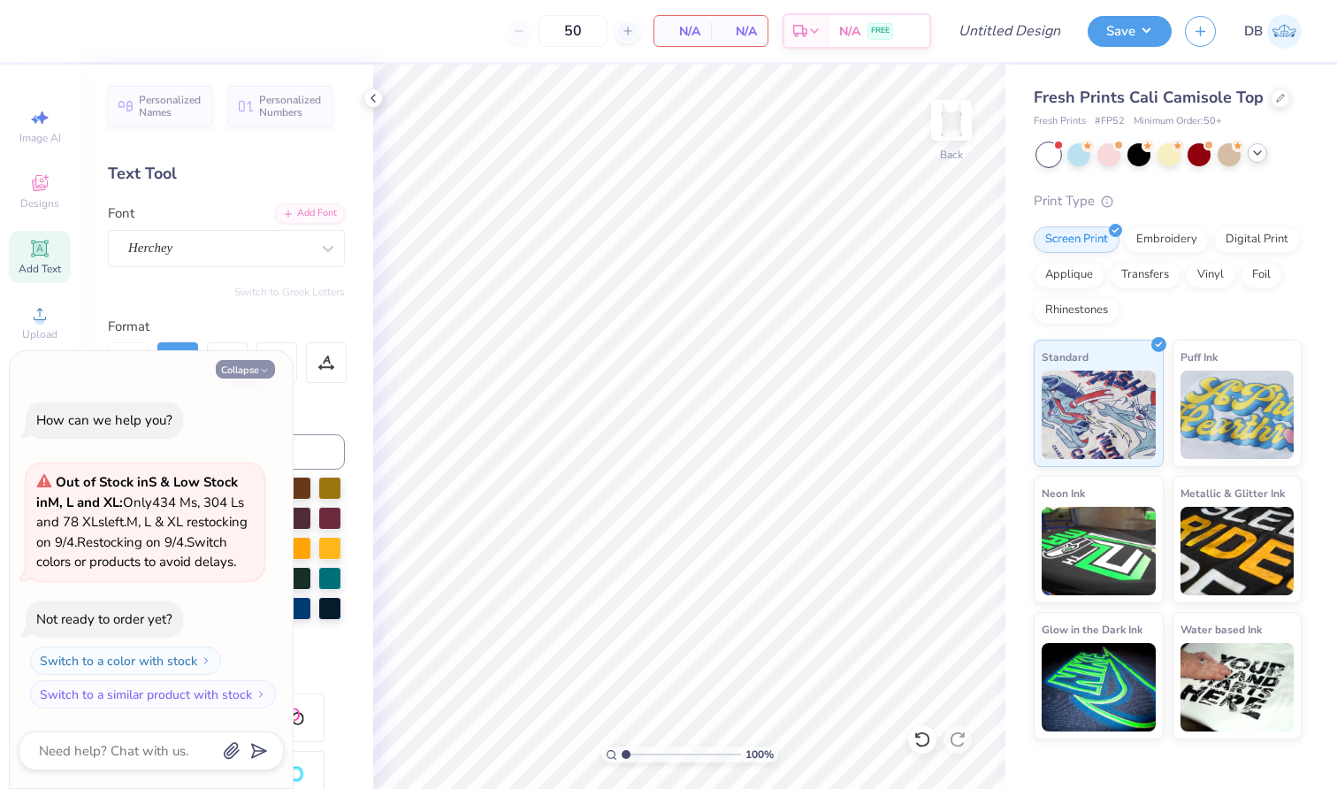
click at [256, 360] on button "Collapse" at bounding box center [245, 369] width 59 height 19
type textarea "x"
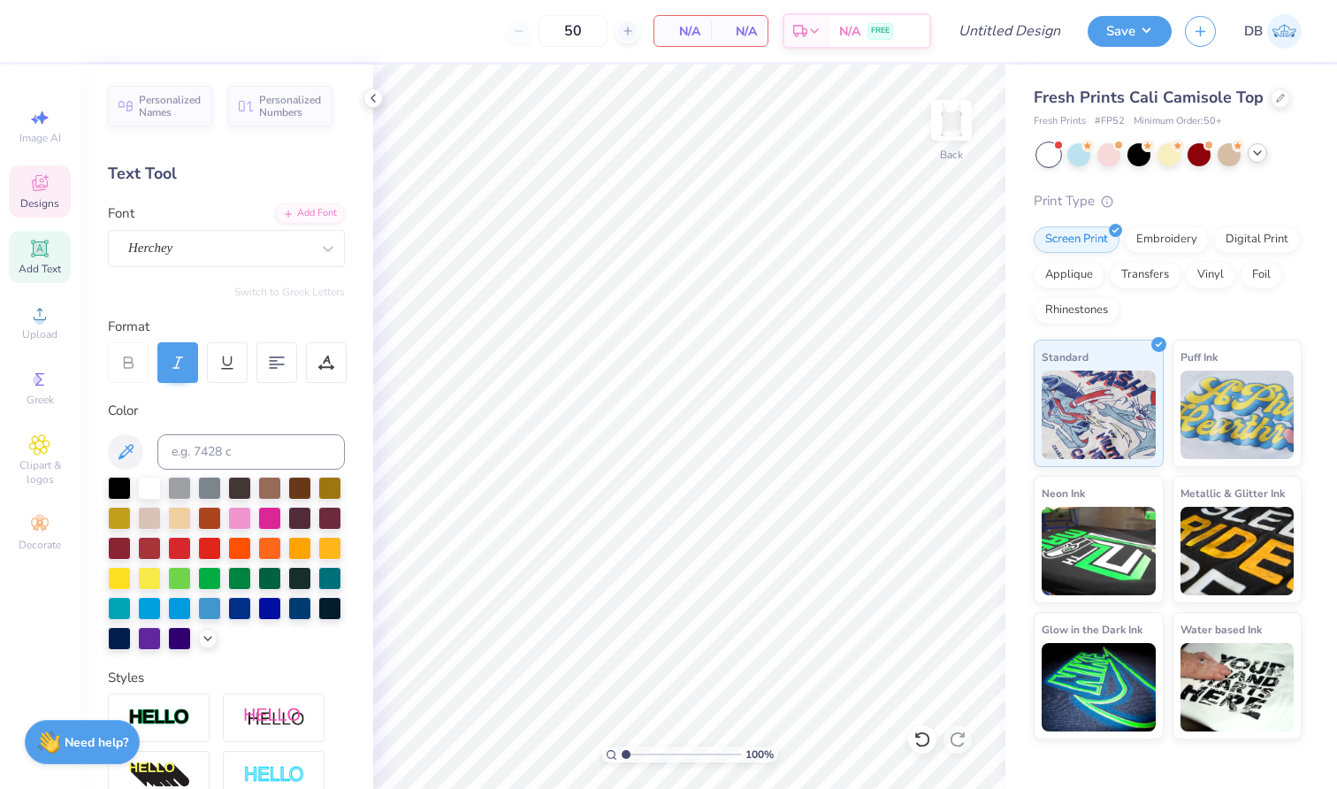
click at [50, 193] on icon at bounding box center [39, 182] width 21 height 21
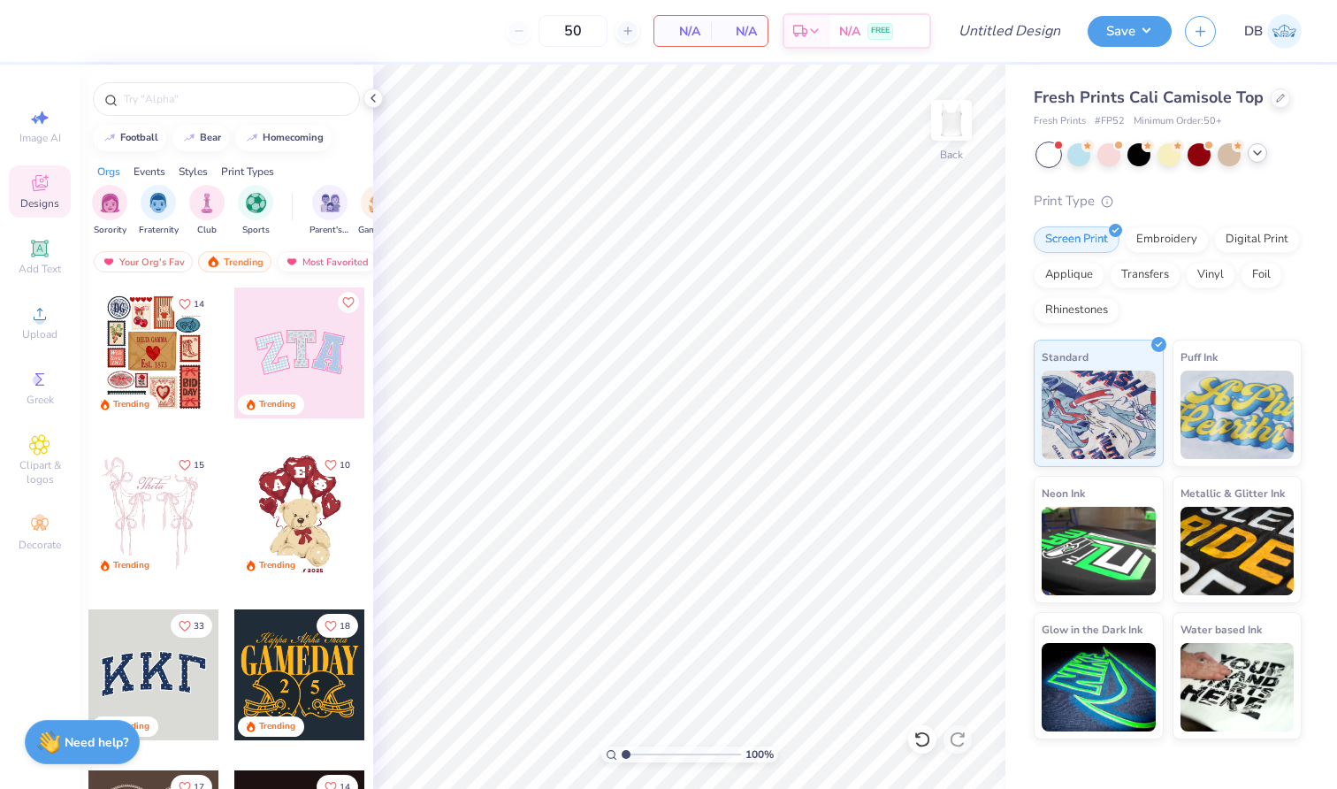
click at [326, 259] on div "Most Favorited" at bounding box center [327, 261] width 100 height 21
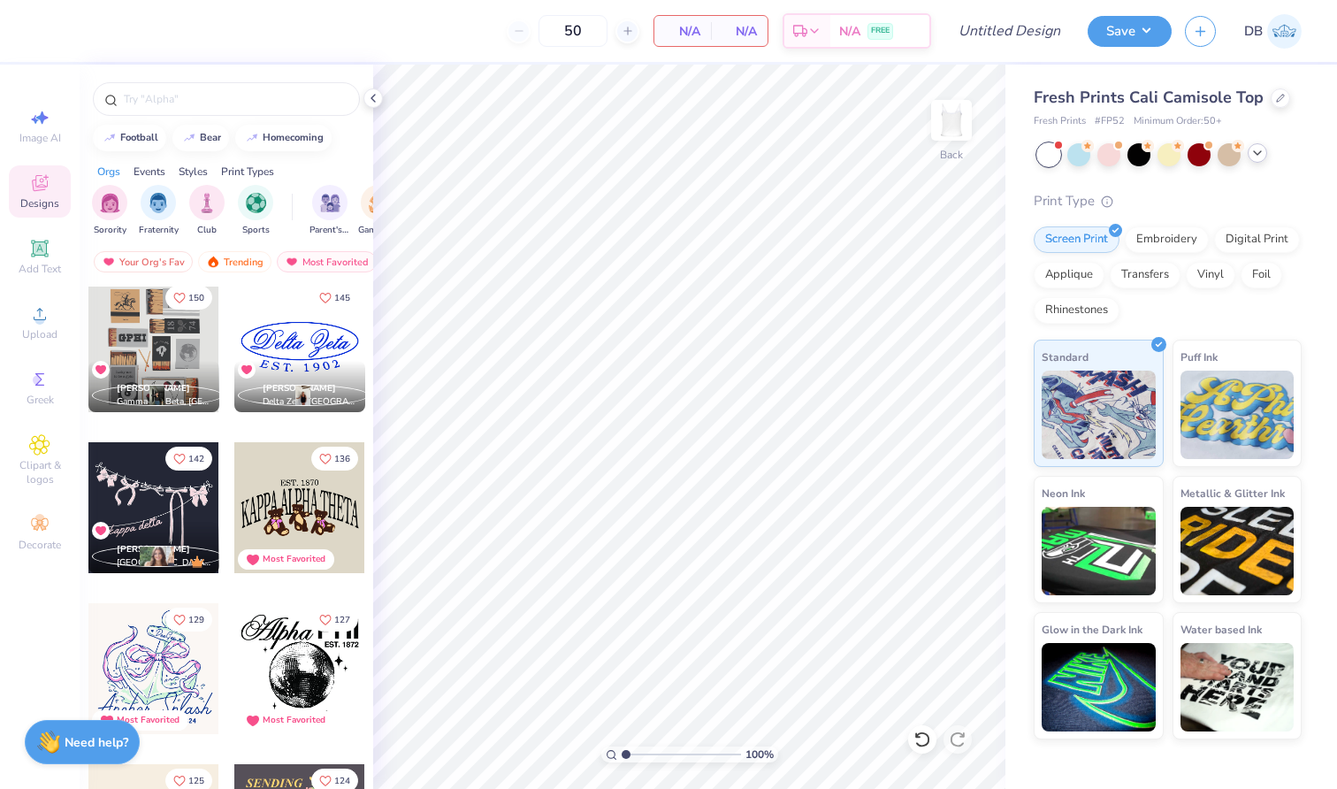
scroll to position [858, 0]
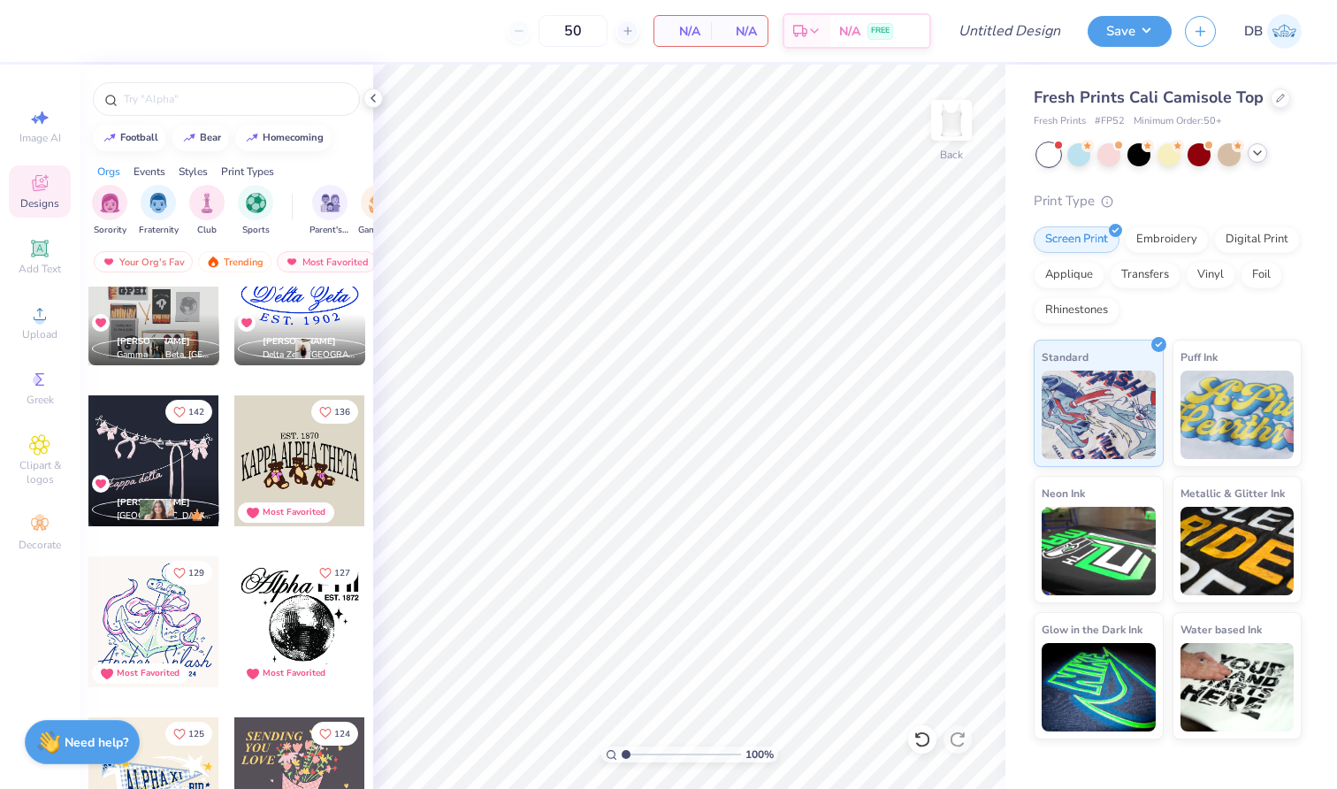
click at [275, 435] on div at bounding box center [299, 460] width 131 height 131
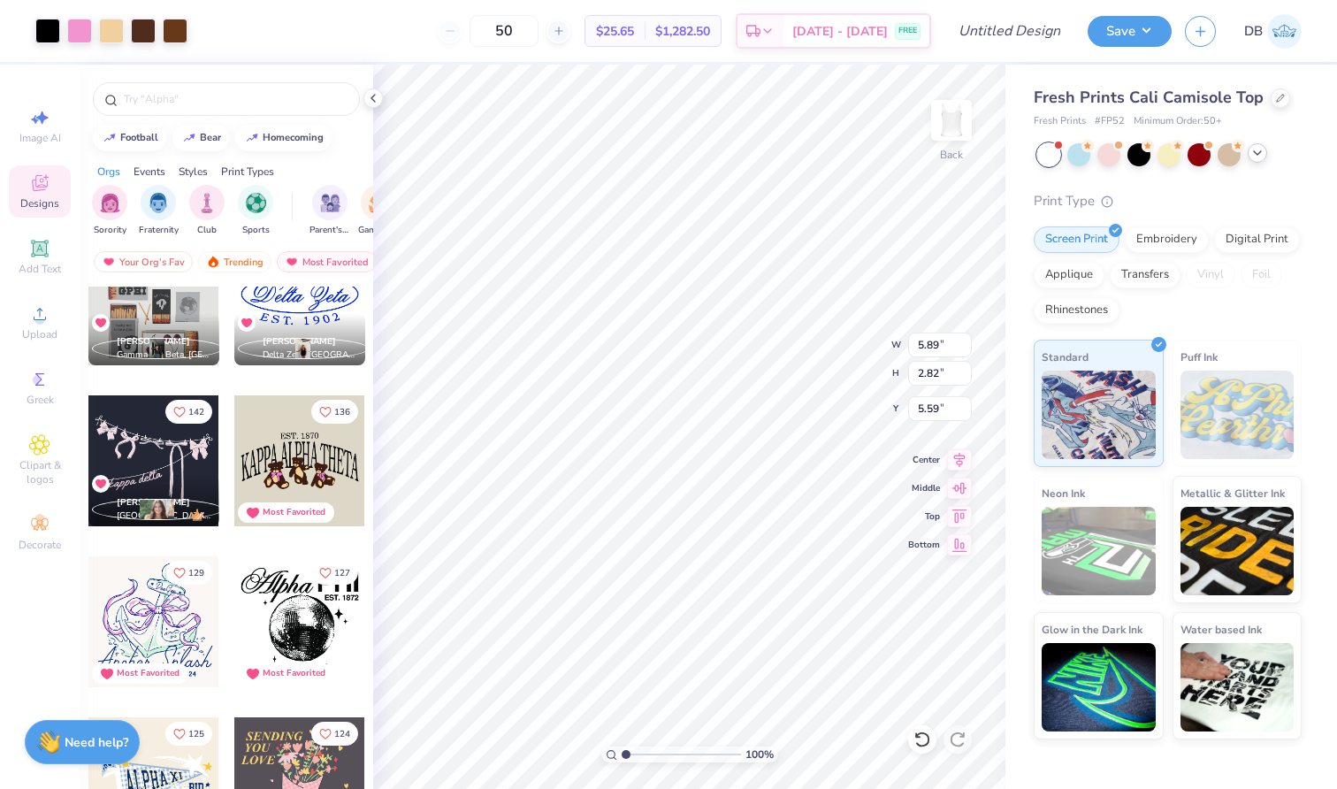
type input "1.28"
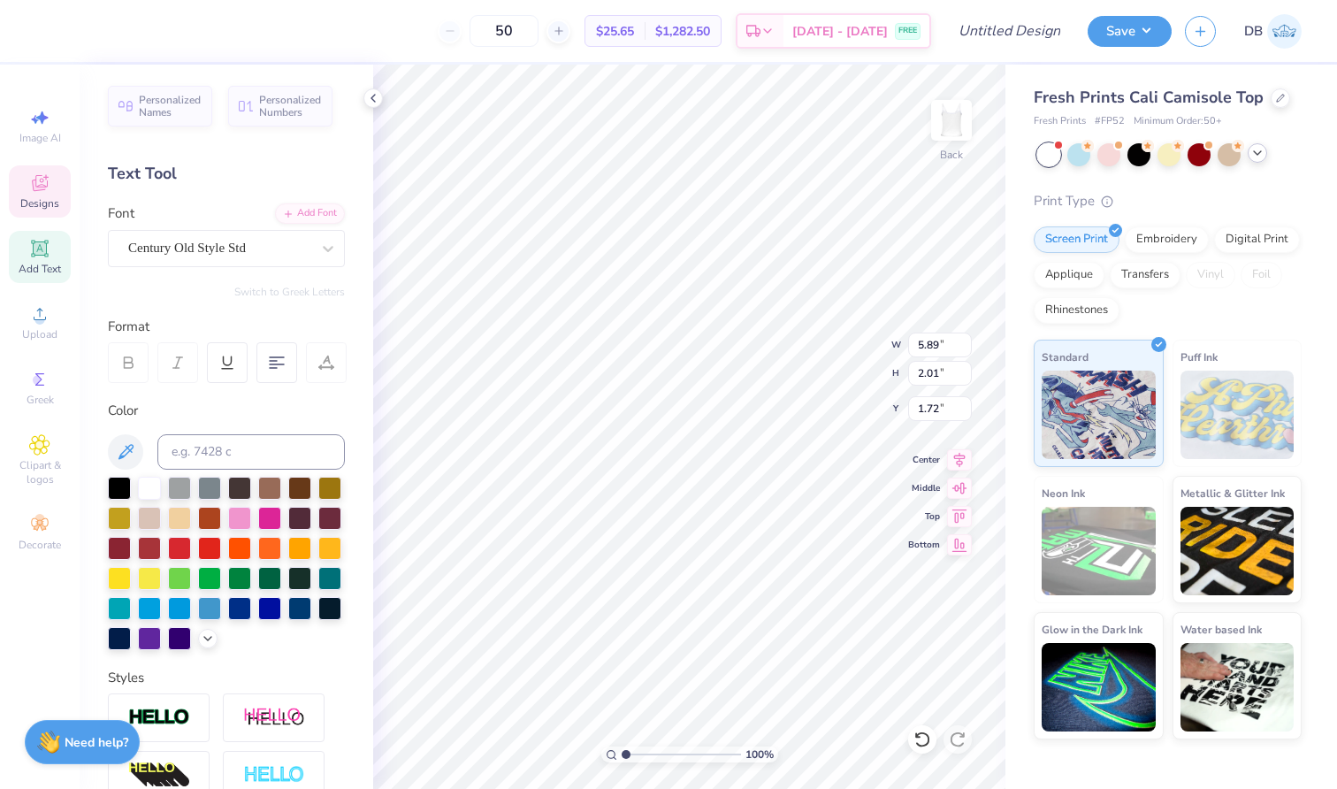
scroll to position [14, 8]
type textarea "Alpha Chi Omega"
type textarea "EST. 1895"
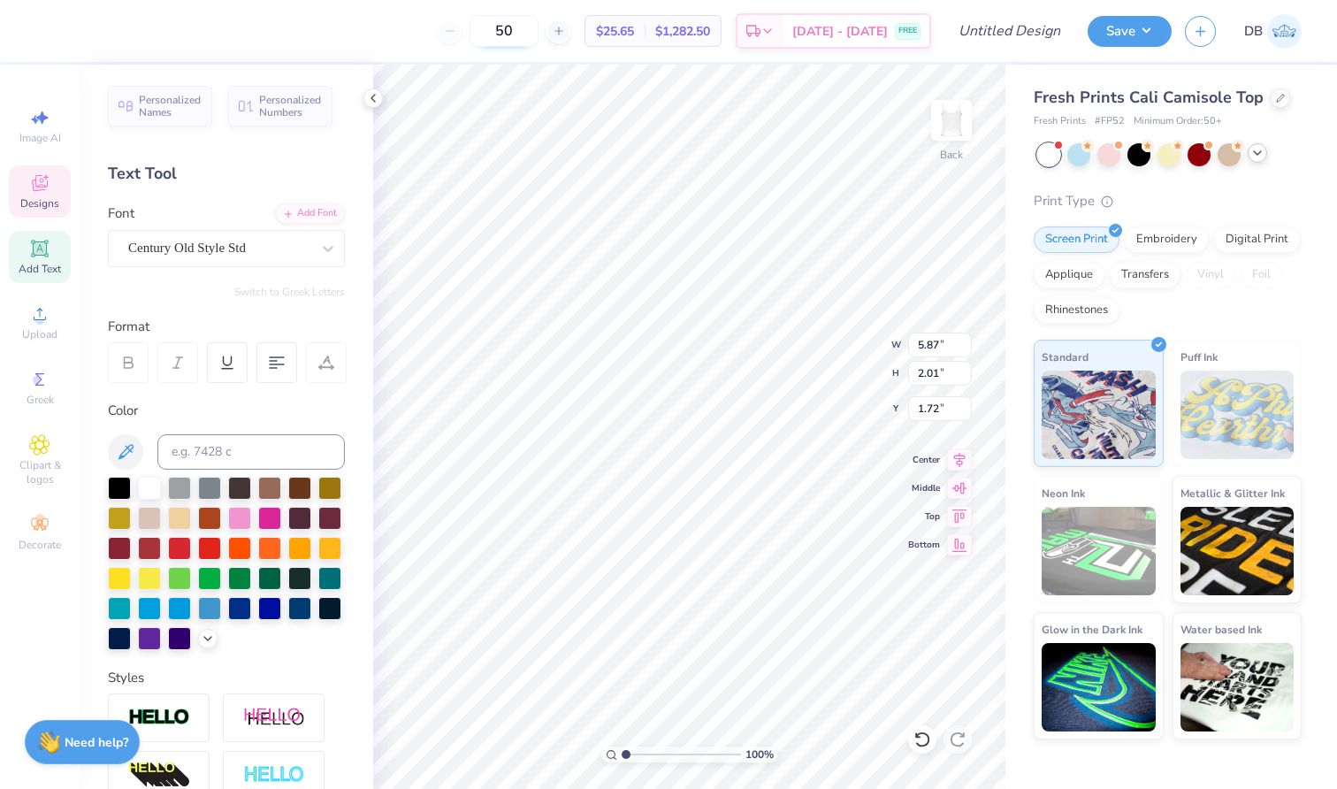
type textarea "Zeta Tau Alpha"
type textarea "EST. 1898"
type textarea "Kappa Kappa Gamma"
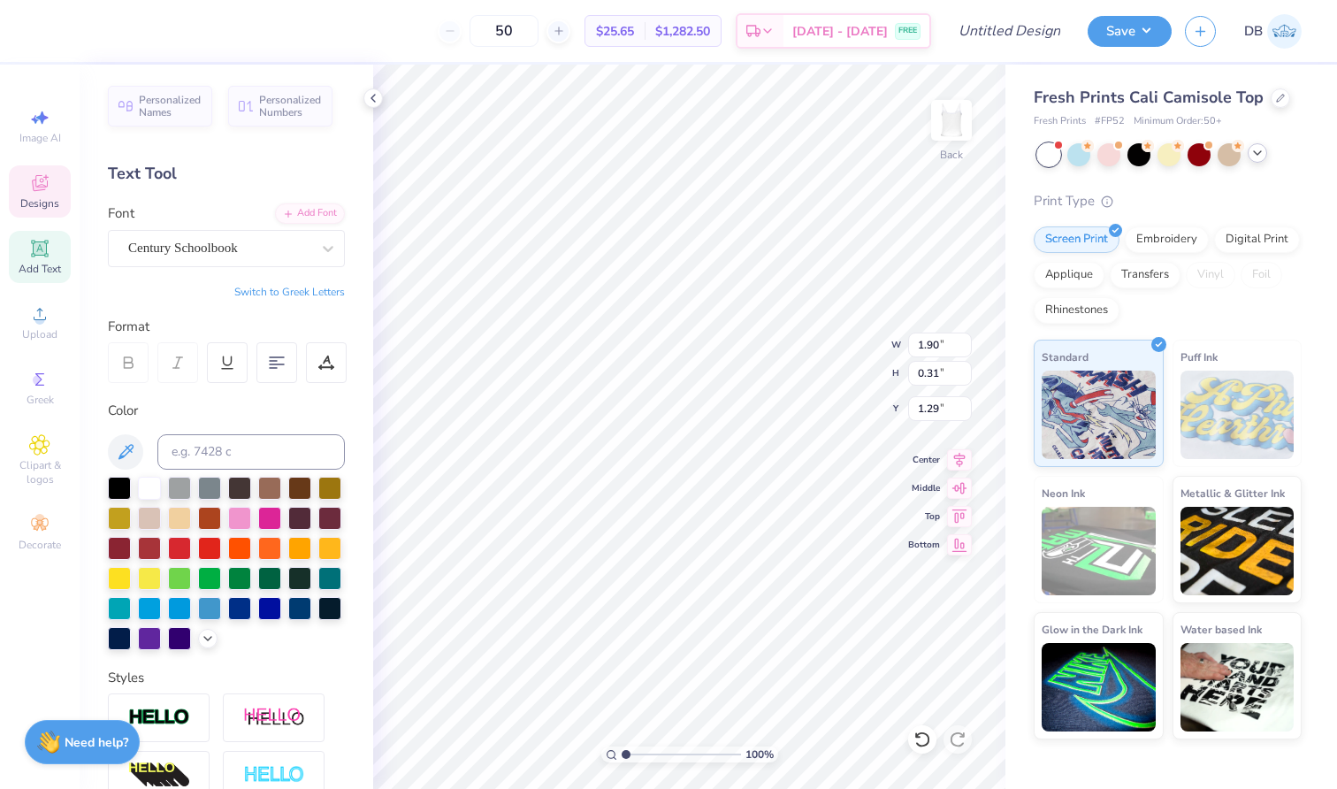
scroll to position [14, 5]
type textarea "EST. 1870"
type textarea "Pi Beta Phi"
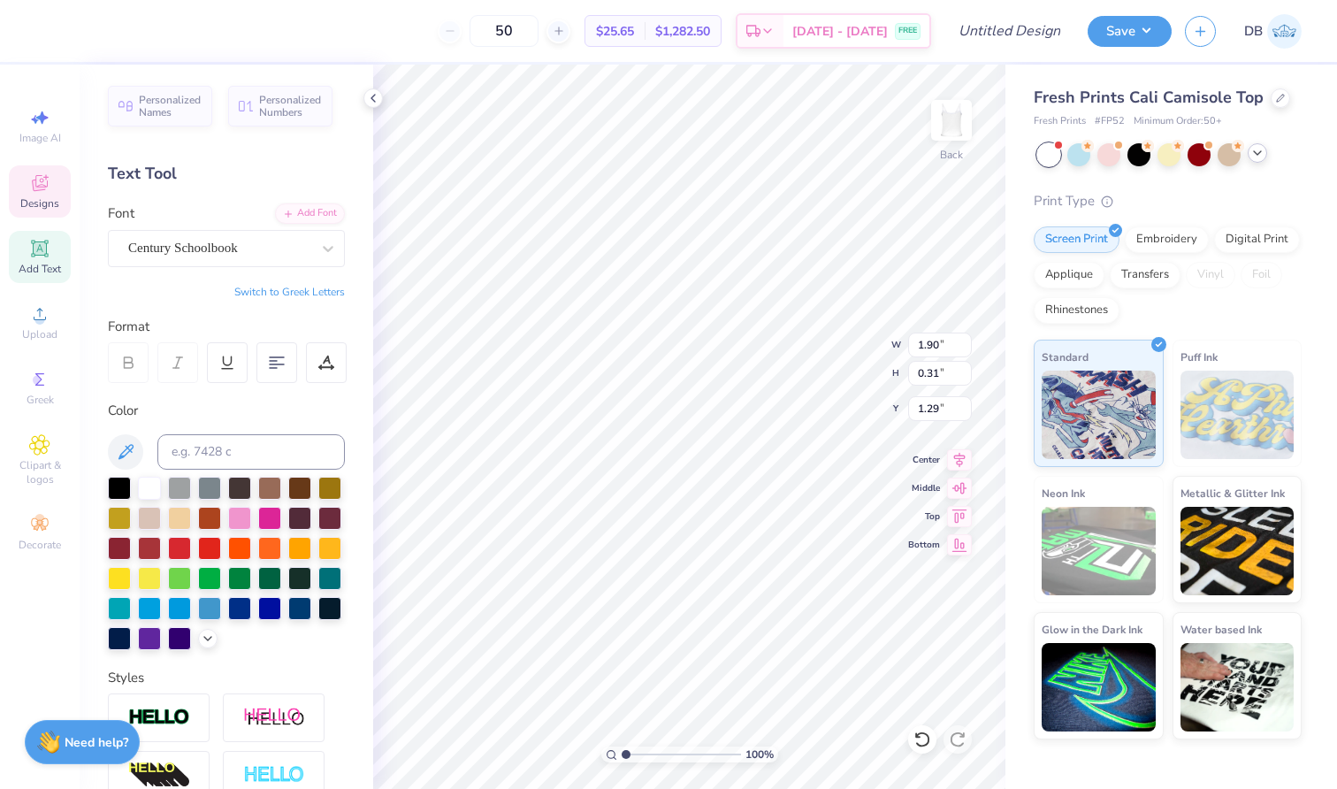
type textarea "EST. 1867"
